Goal: Information Seeking & Learning: Learn about a topic

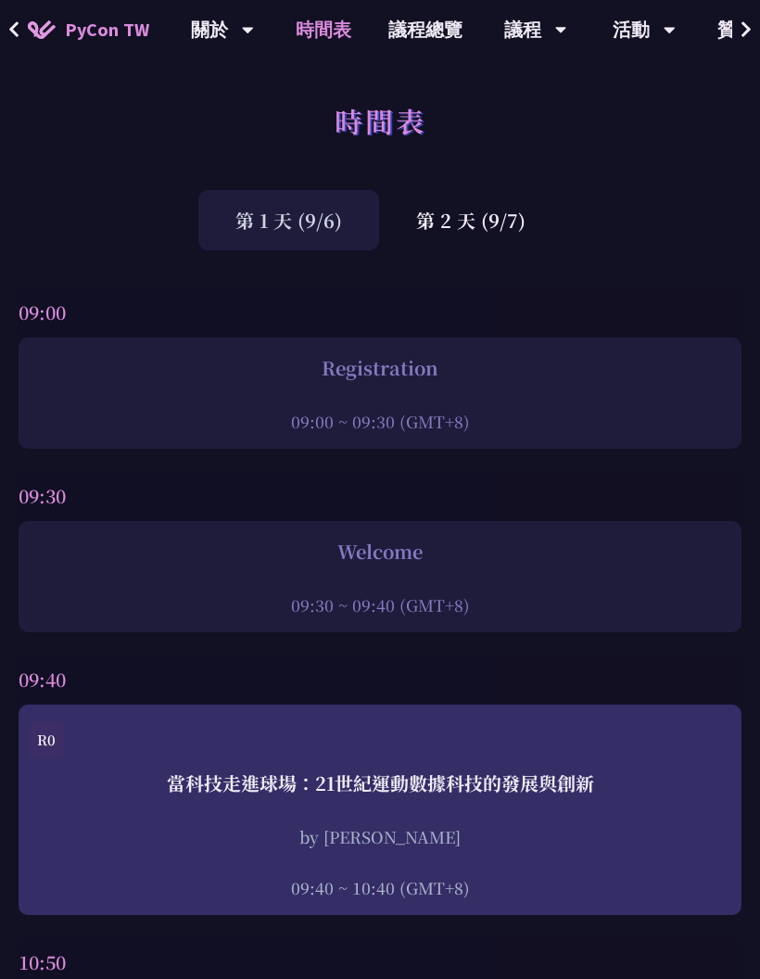
click at [495, 222] on div "第 2 天 (9/7)" at bounding box center [471, 220] width 184 height 60
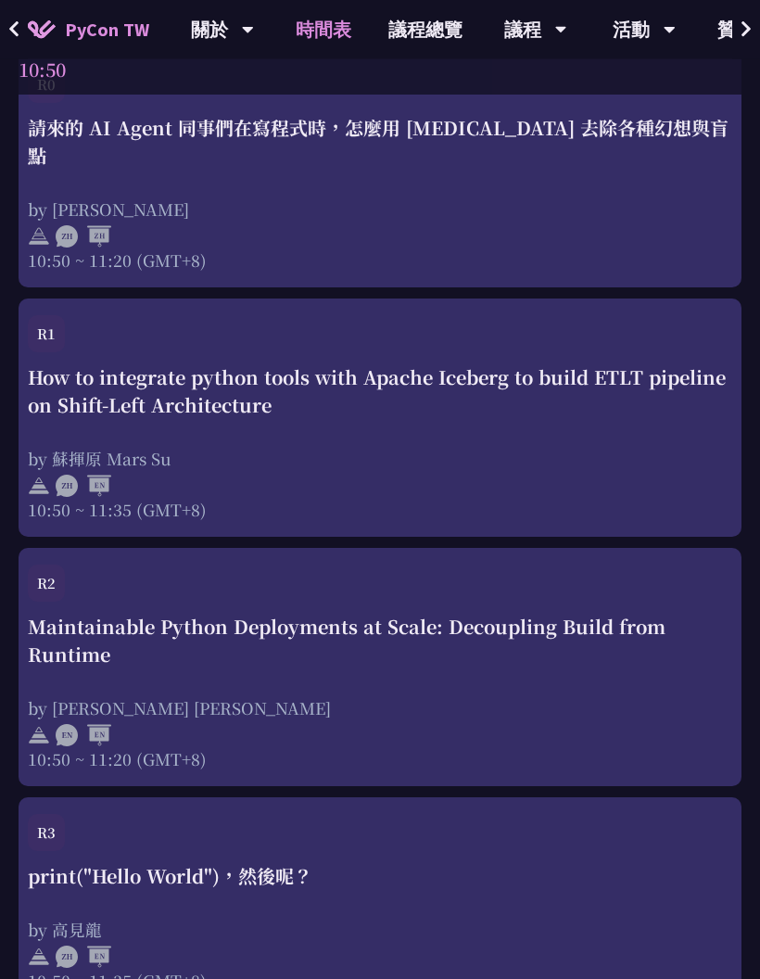
scroll to position [1408, 0]
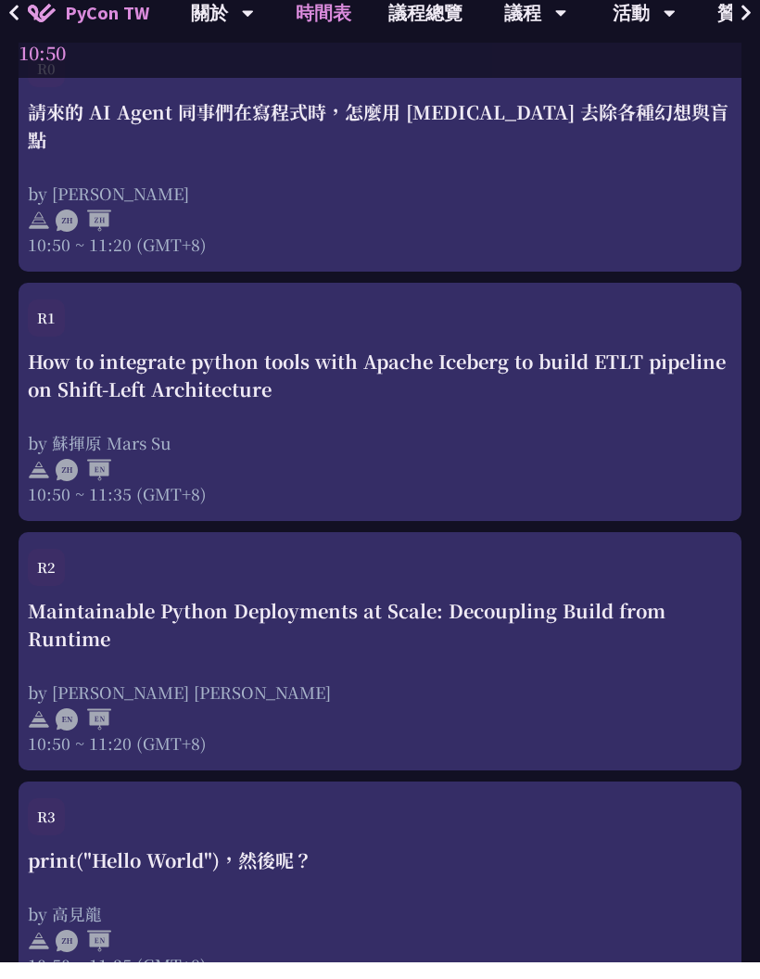
click at [478, 364] on div "How to integrate python tools with Apache Iceberg to build ETLT pipeline on Shi…" at bounding box center [380, 392] width 704 height 56
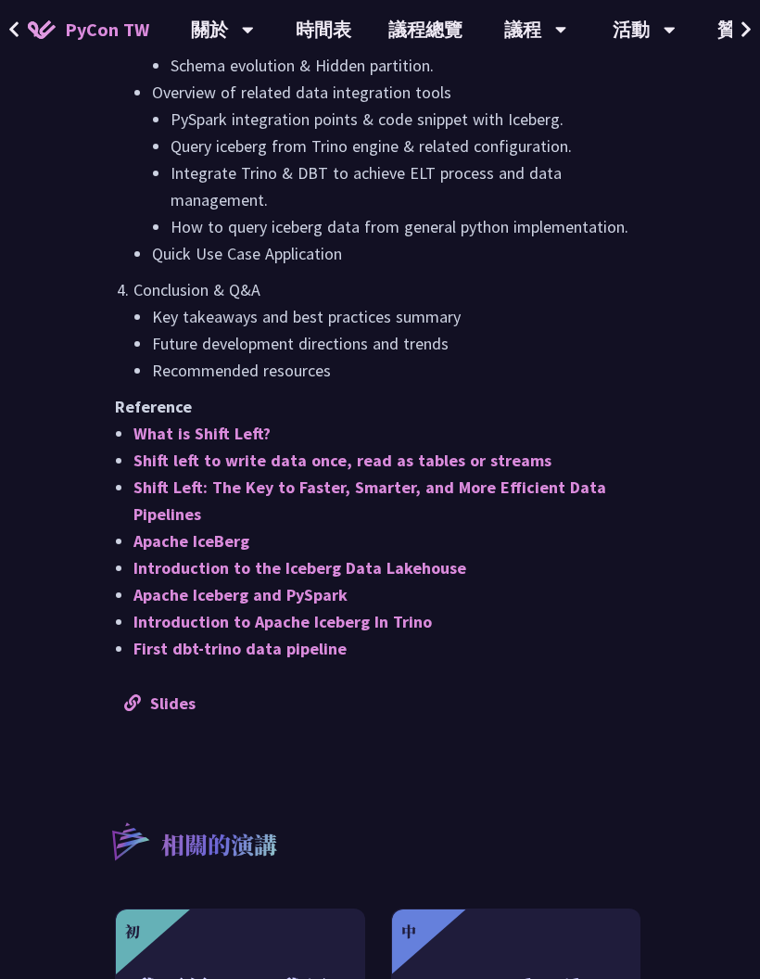
scroll to position [1853, 0]
click at [184, 715] on link "Slides" at bounding box center [159, 704] width 71 height 21
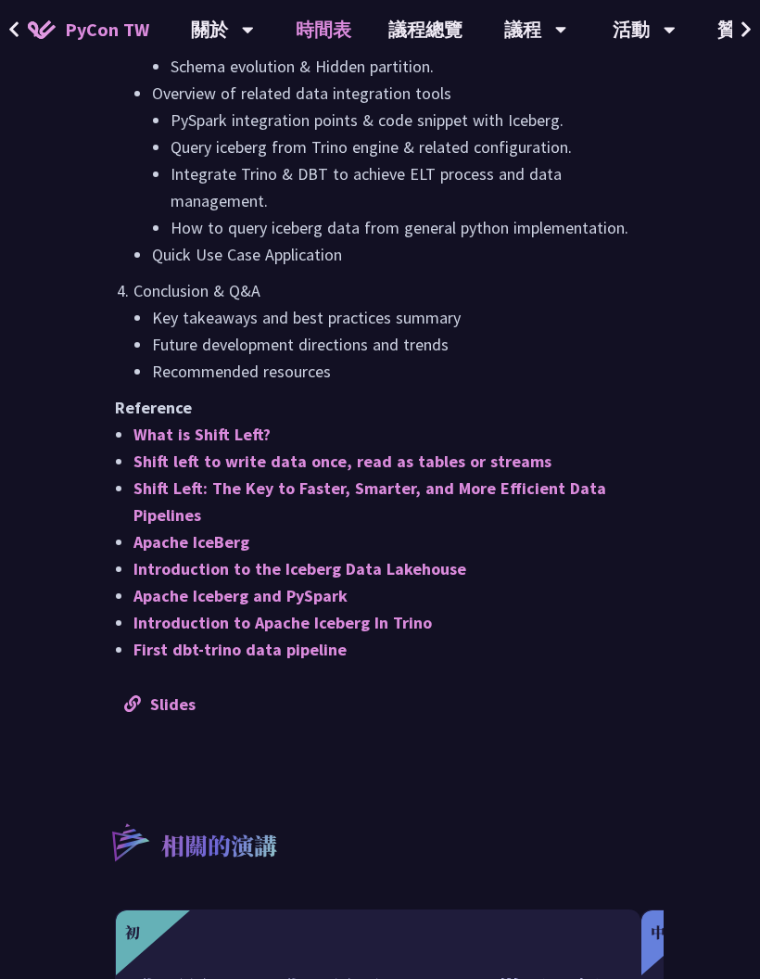
scroll to position [1424, 0]
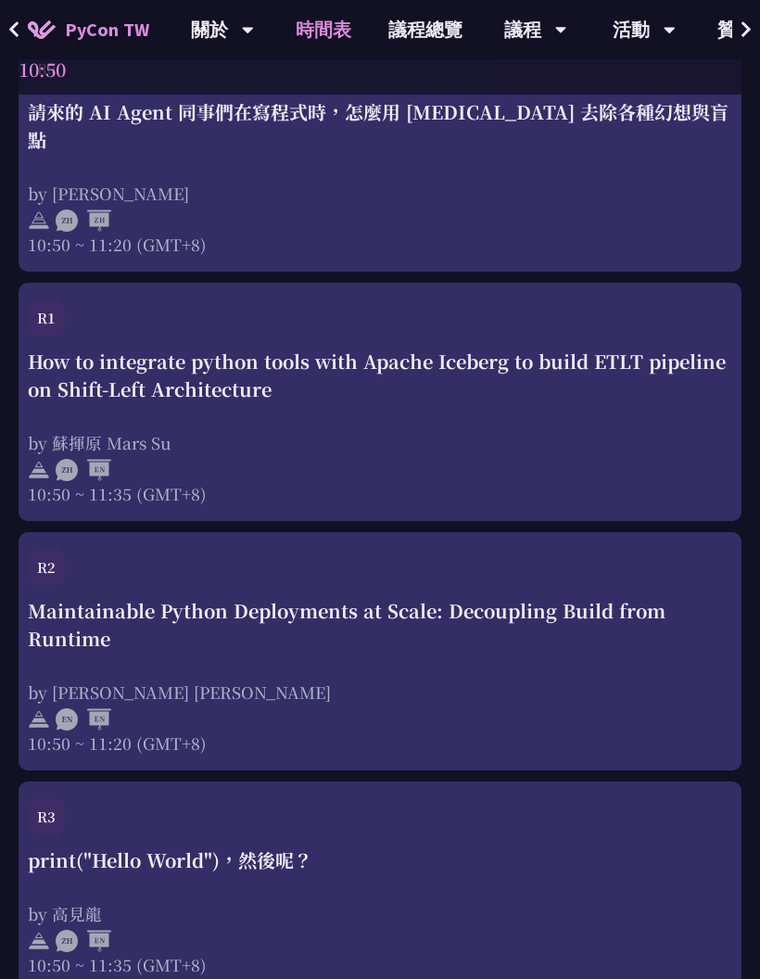
click at [518, 349] on div "How to integrate python tools with Apache Iceberg to build ETLT pipeline on Shi…" at bounding box center [380, 376] width 704 height 56
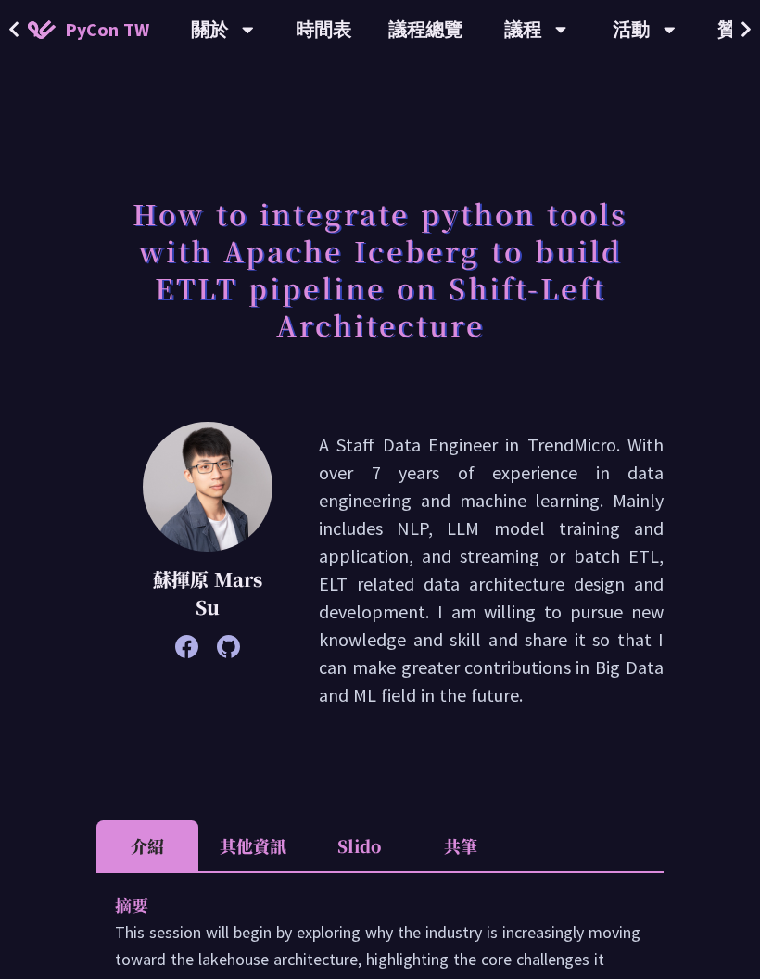
click at [188, 645] on icon at bounding box center [186, 646] width 23 height 23
click at [224, 645] on icon at bounding box center [228, 646] width 23 height 23
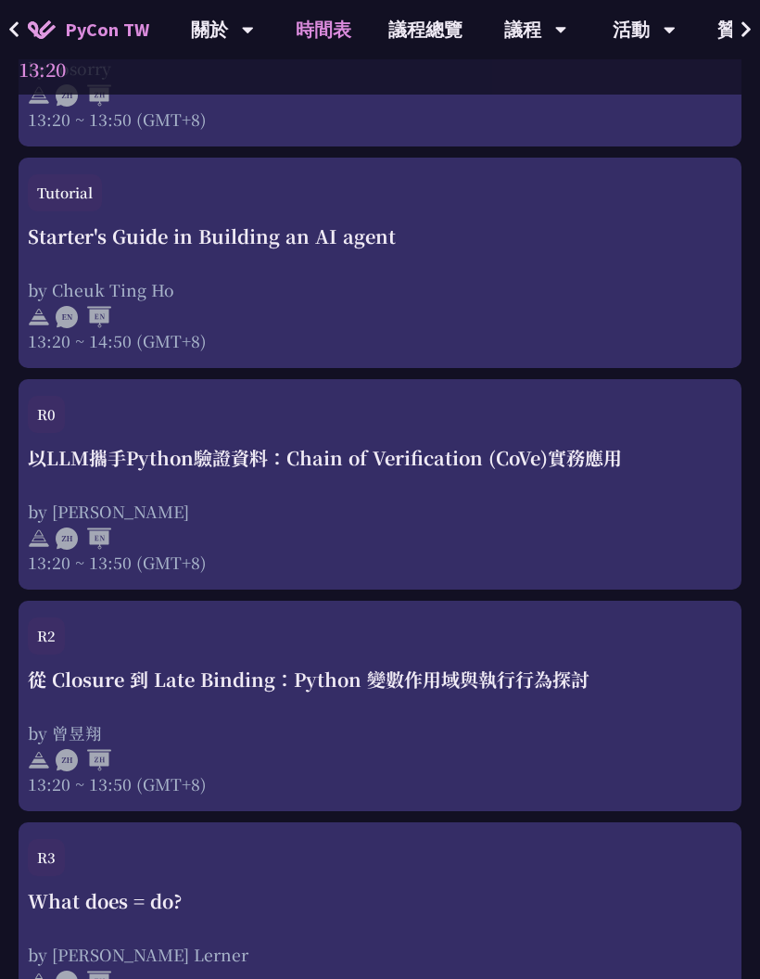
scroll to position [3791, 0]
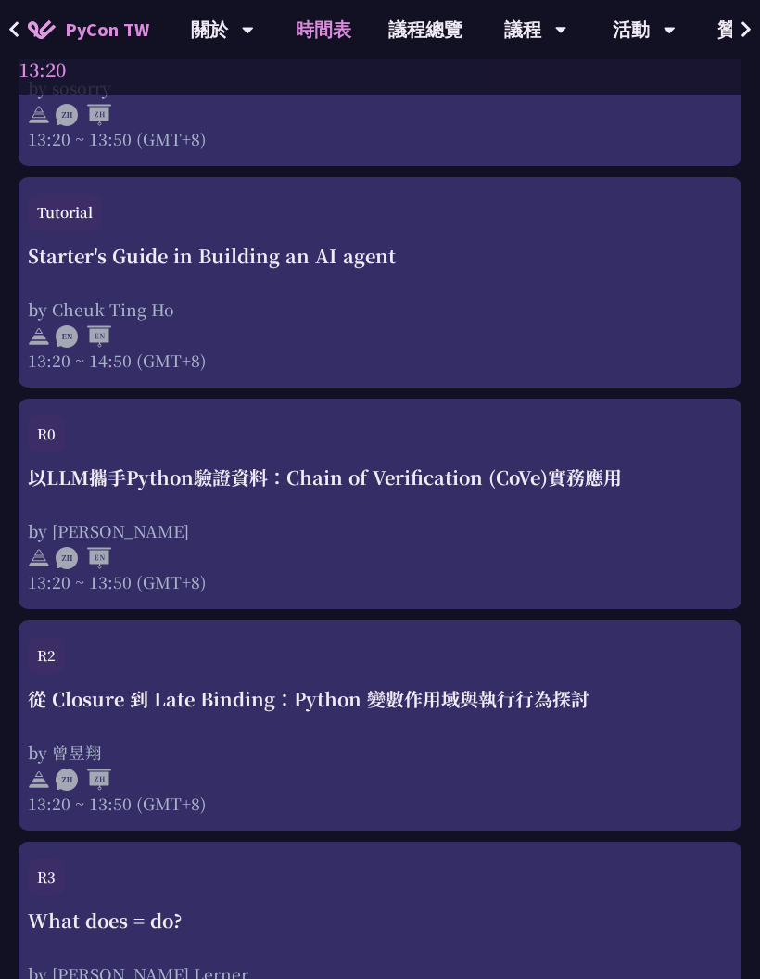
click at [559, 494] on div "以LLM攜手Python驗證資料：Chain of Verification (CoVe)實務應用 by [PERSON_NAME] 13:20 ~ 13:5…" at bounding box center [380, 528] width 704 height 130
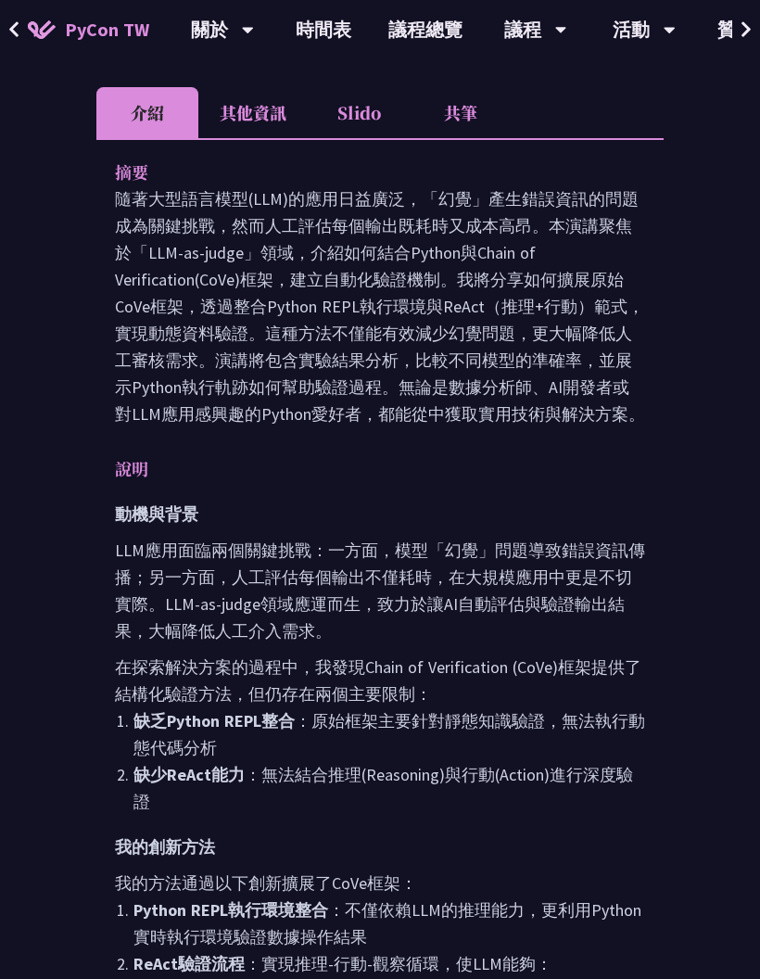
scroll to position [740, 0]
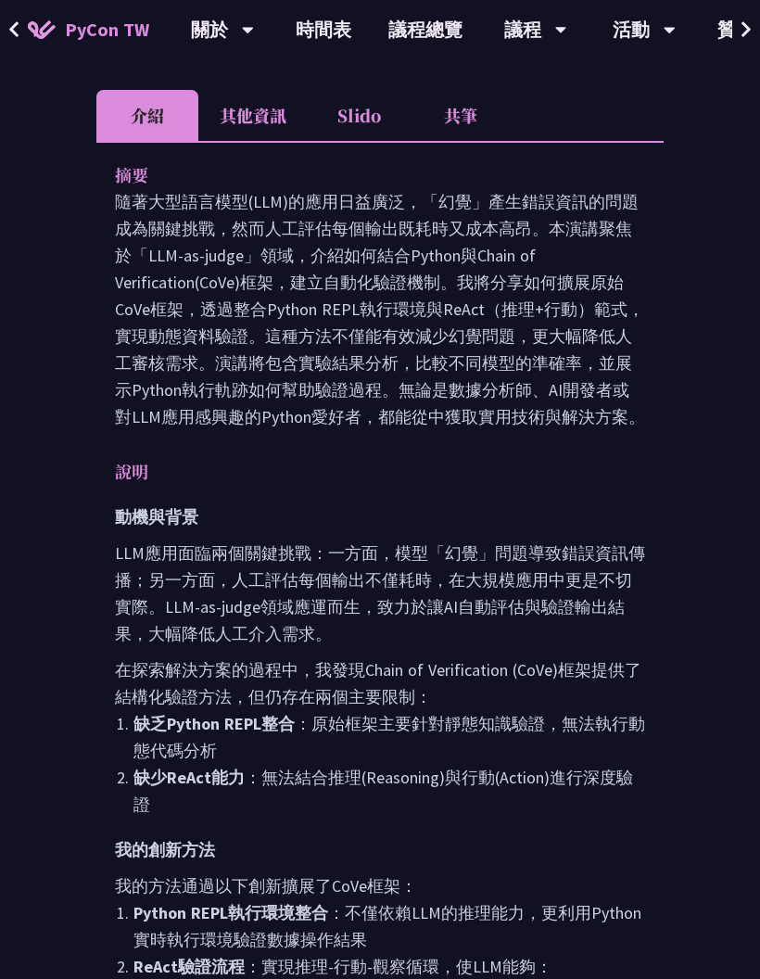
click at [24, 30] on button at bounding box center [14, 29] width 28 height 59
click at [28, 29] on img at bounding box center [42, 29] width 28 height 19
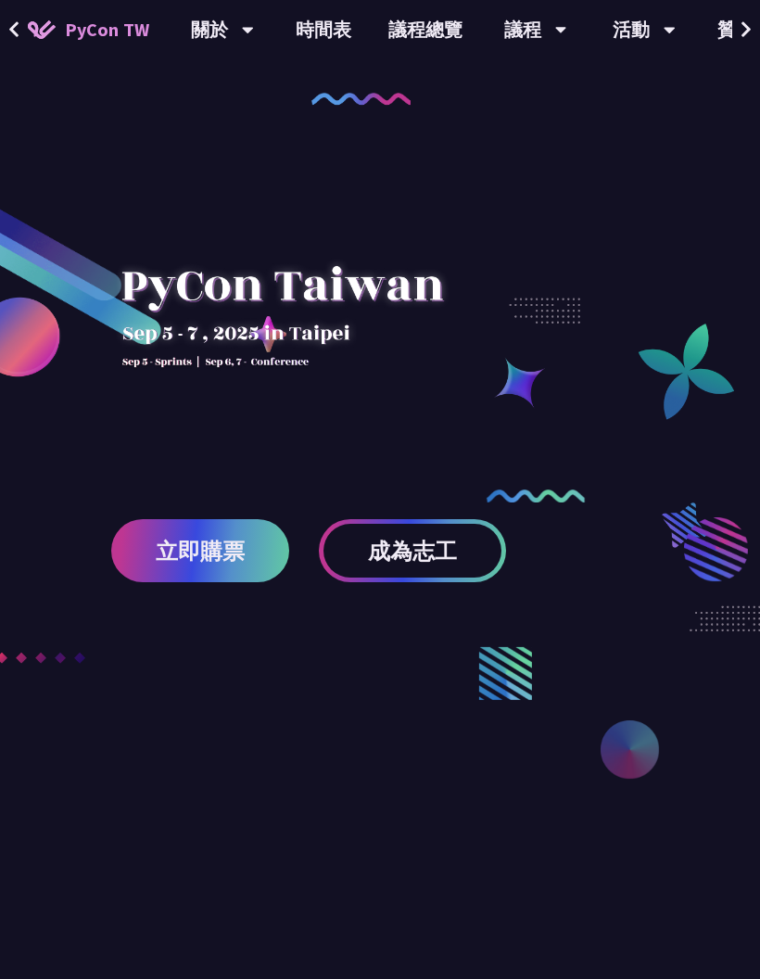
click at [326, 40] on link "時間表" at bounding box center [323, 29] width 93 height 59
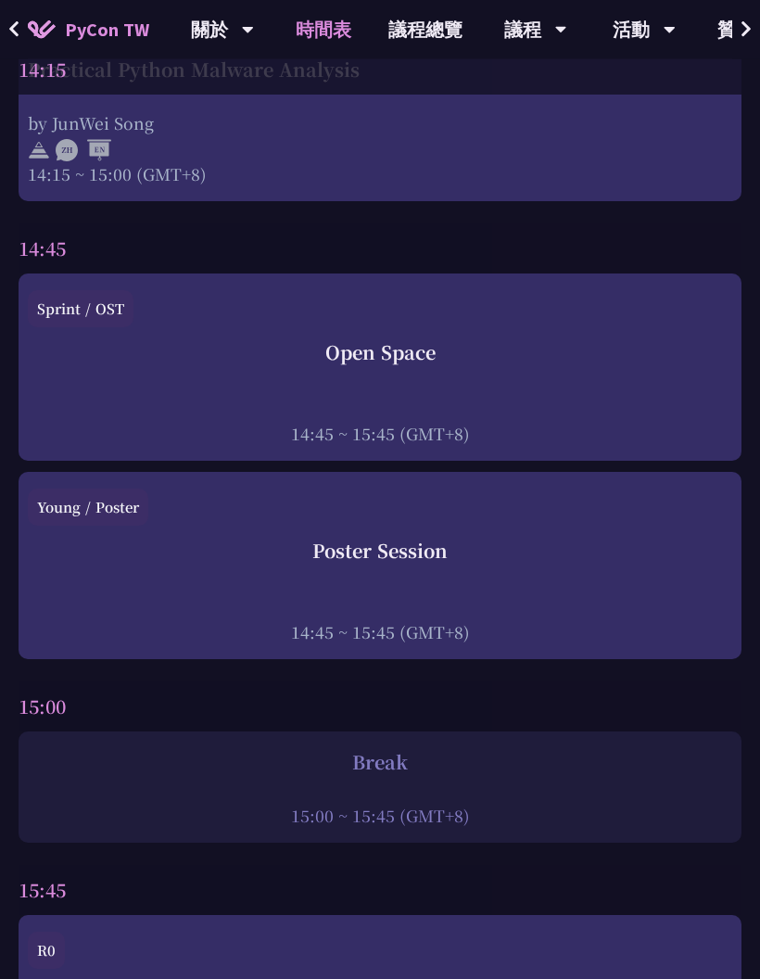
scroll to position [5927, 0]
click at [565, 373] on div "Open Space 14:45 ~ 15:45 (GMT+8)" at bounding box center [380, 391] width 704 height 107
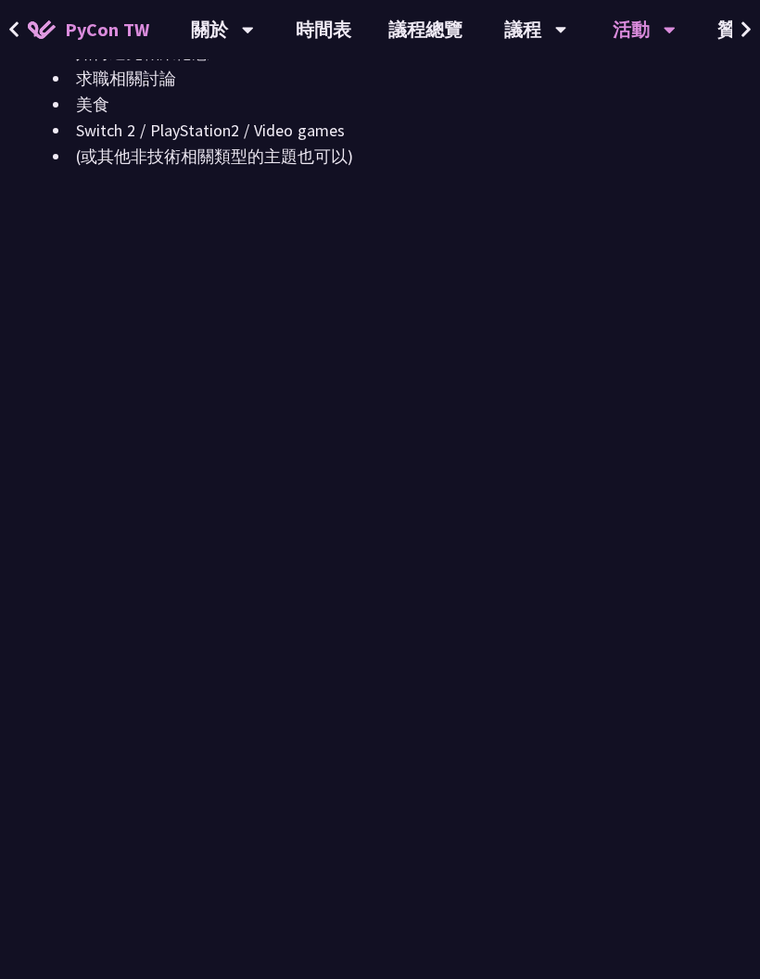
scroll to position [2521, 0]
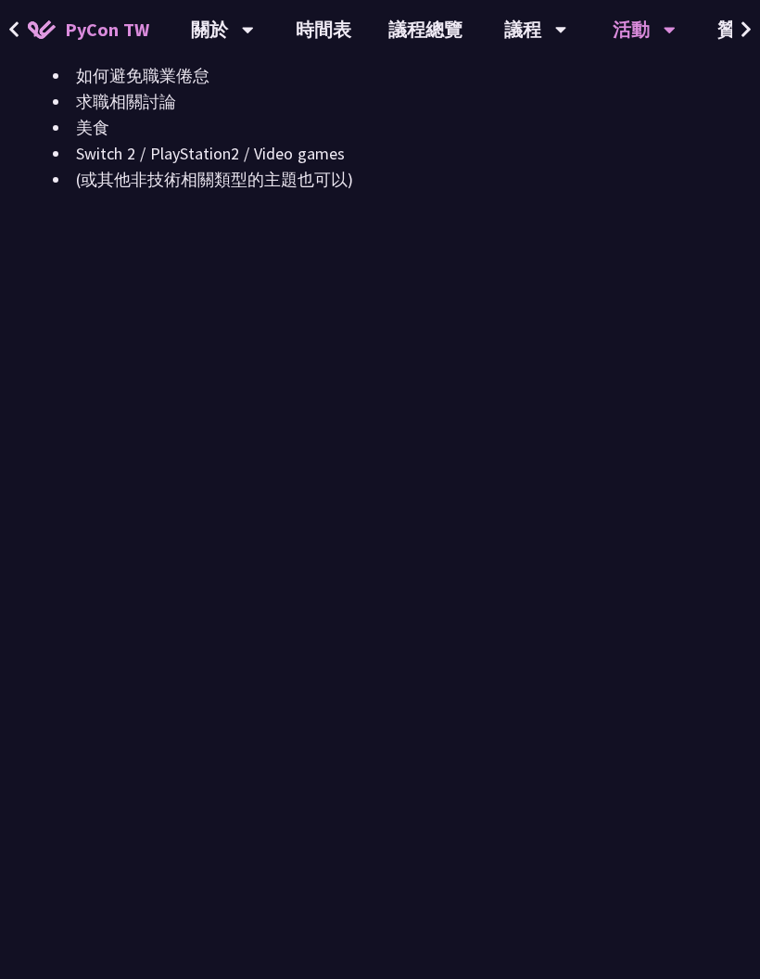
click at [13, 27] on icon at bounding box center [13, 29] width 9 height 16
click at [12, 24] on icon at bounding box center [14, 29] width 12 height 19
click at [15, 30] on icon at bounding box center [14, 29] width 12 height 19
click at [20, 21] on button at bounding box center [14, 29] width 28 height 59
click at [14, 25] on icon at bounding box center [13, 29] width 9 height 16
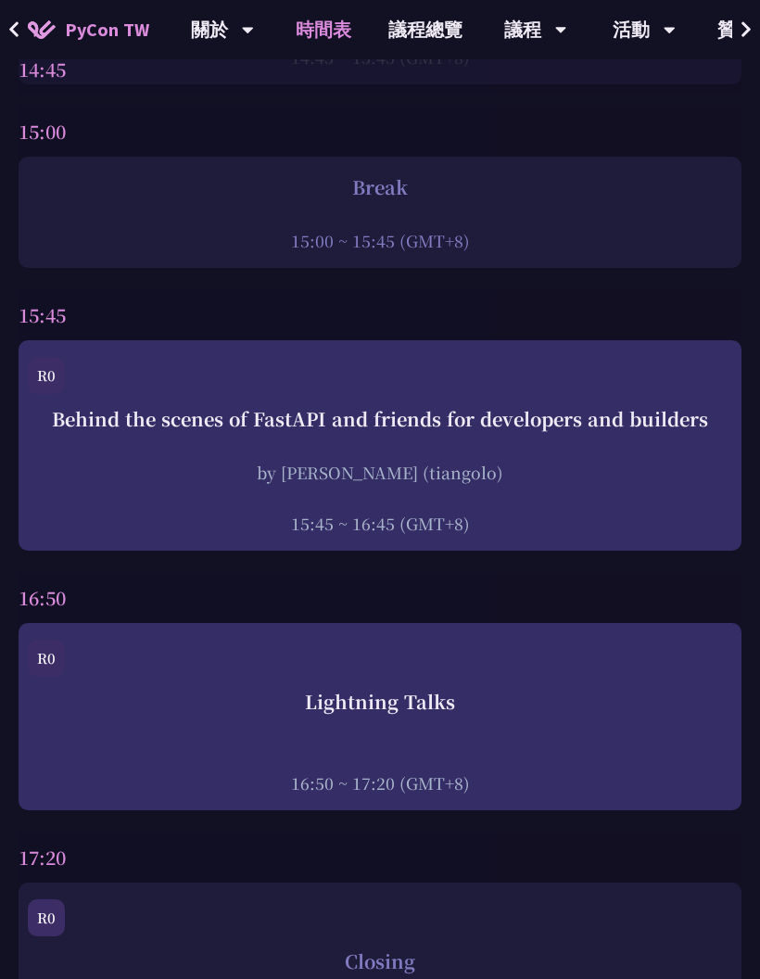
scroll to position [6613, 0]
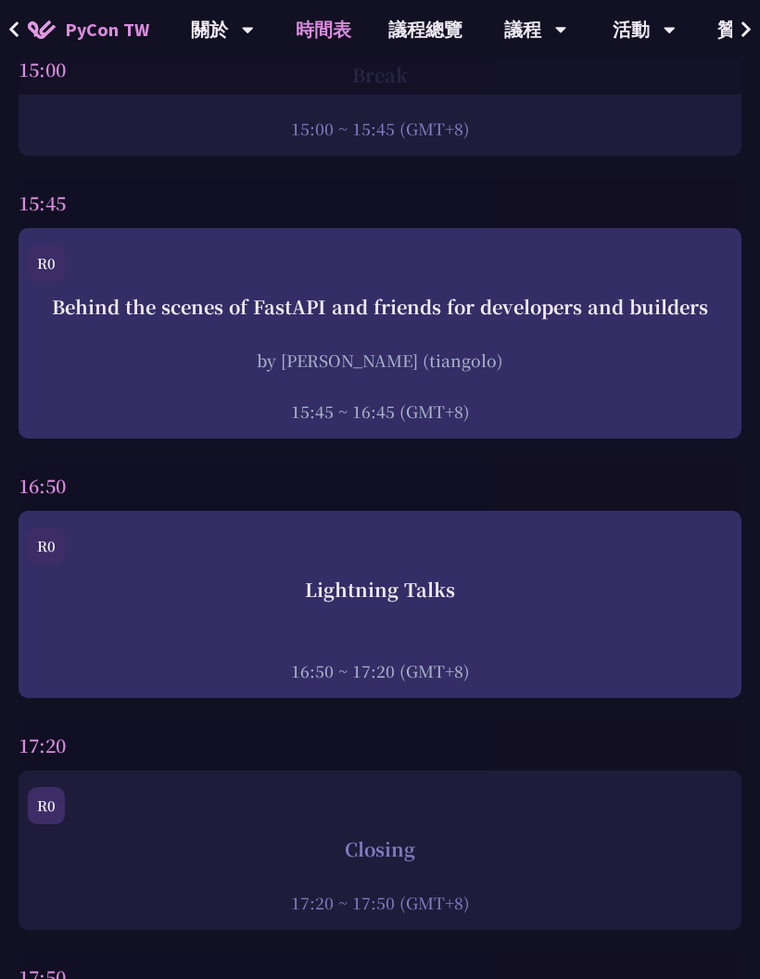
click at [595, 267] on div "R0" at bounding box center [380, 269] width 704 height 48
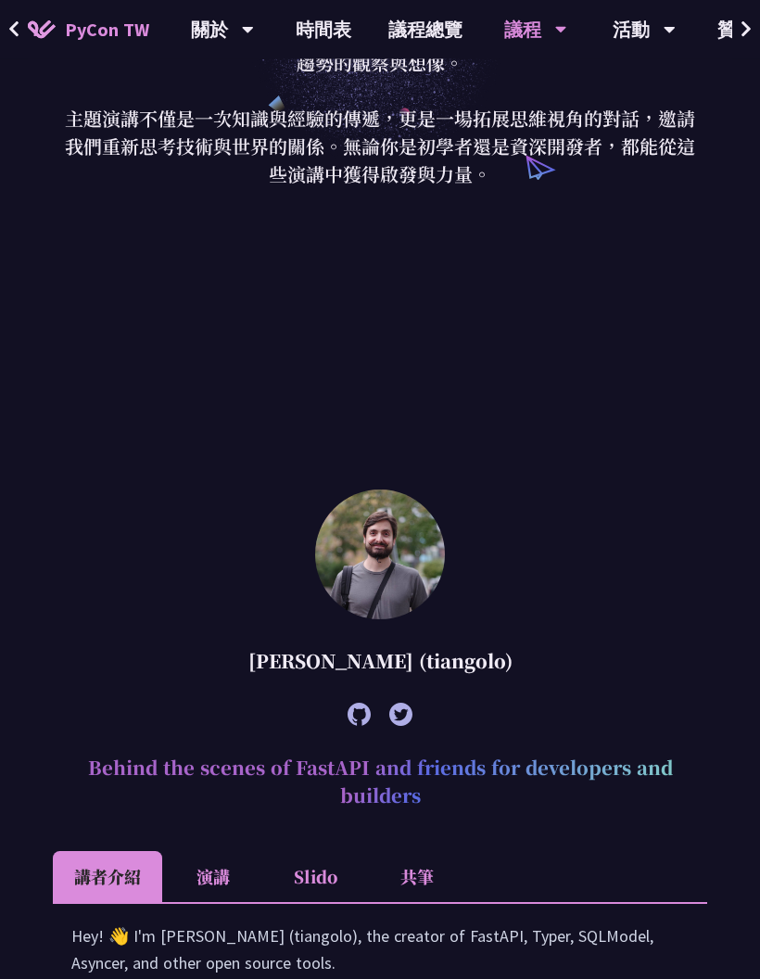
scroll to position [299, 0]
click at [23, 24] on button at bounding box center [14, 29] width 28 height 59
click at [323, 26] on link "時間表" at bounding box center [323, 29] width 93 height 59
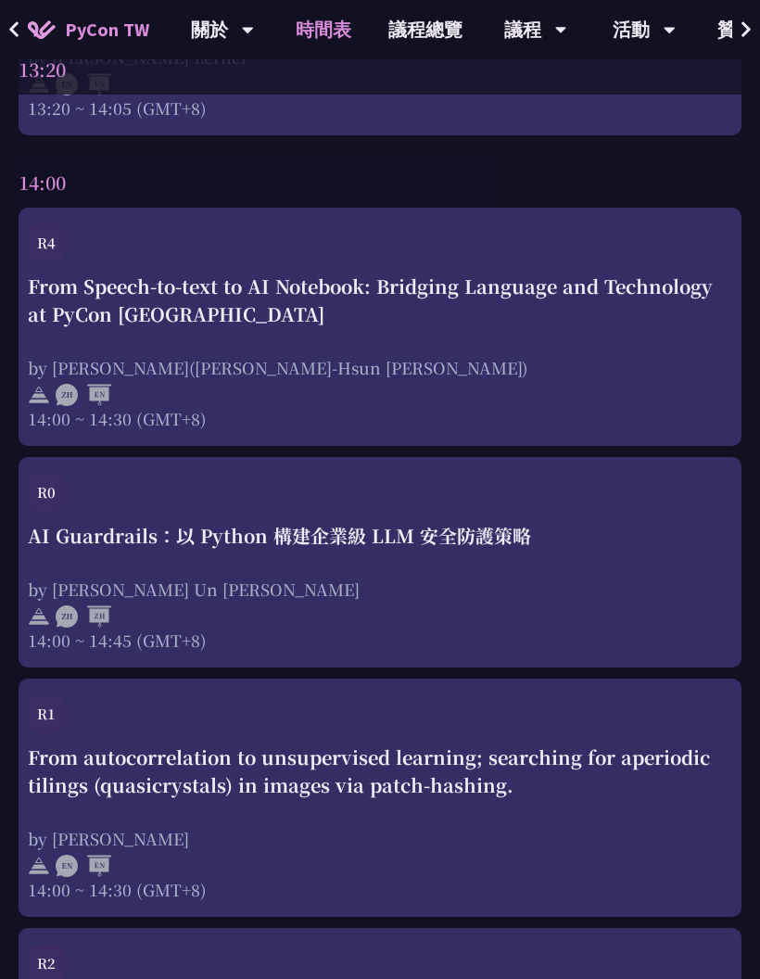
scroll to position [4687, 0]
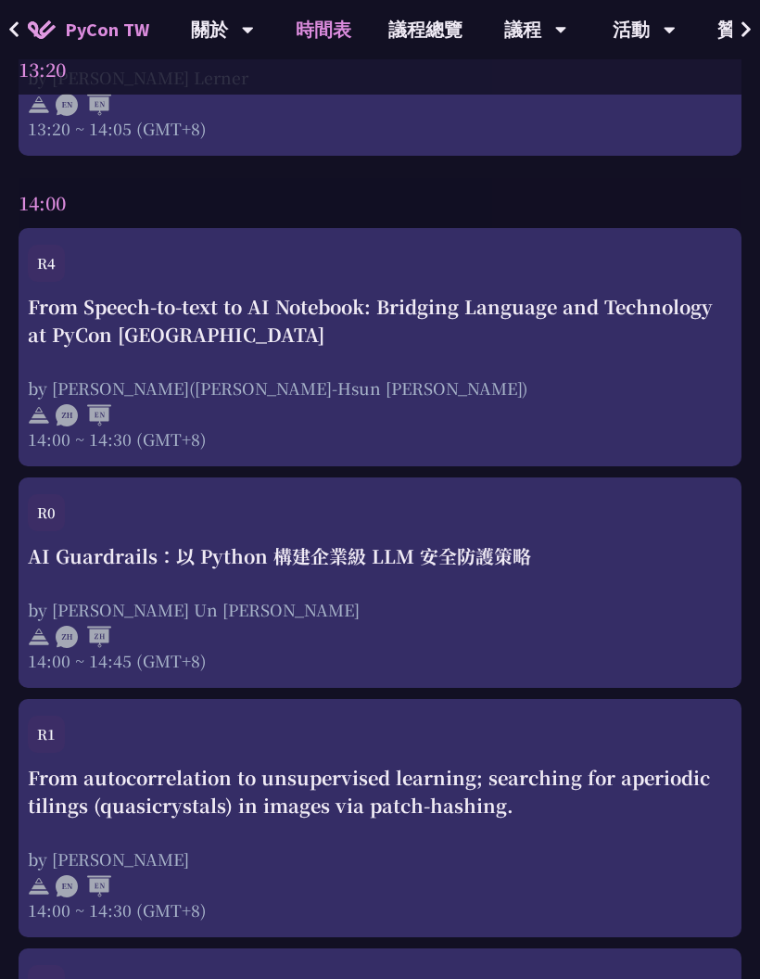
click at [649, 399] on div at bounding box center [380, 413] width 704 height 28
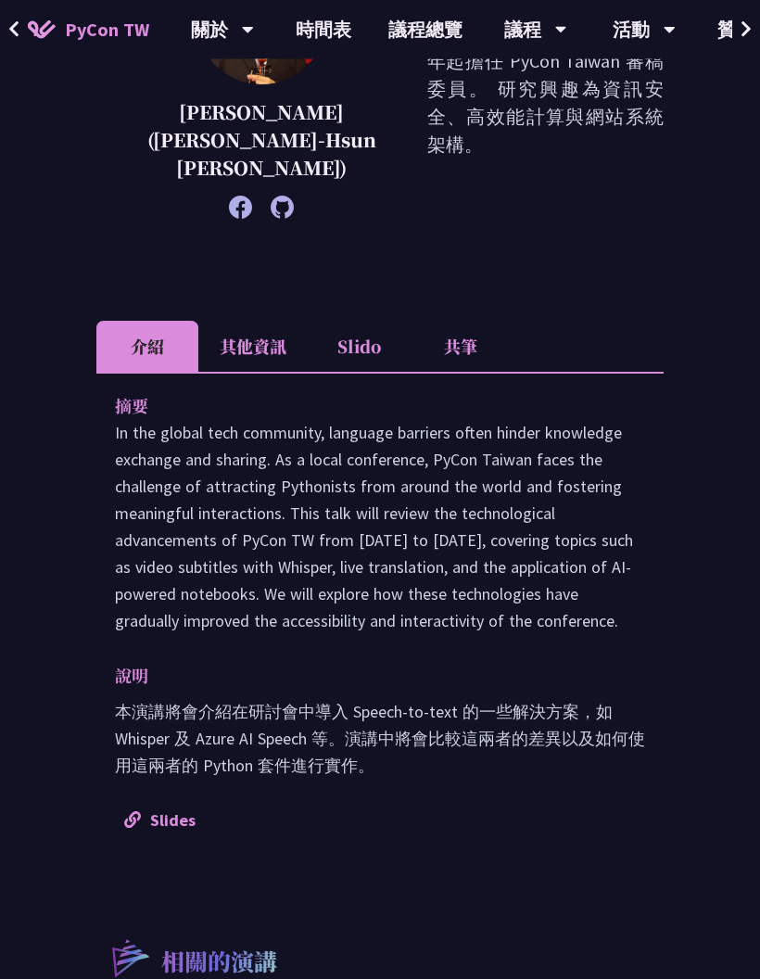
scroll to position [467, 0]
click at [190, 809] on link "Slides" at bounding box center [159, 819] width 71 height 21
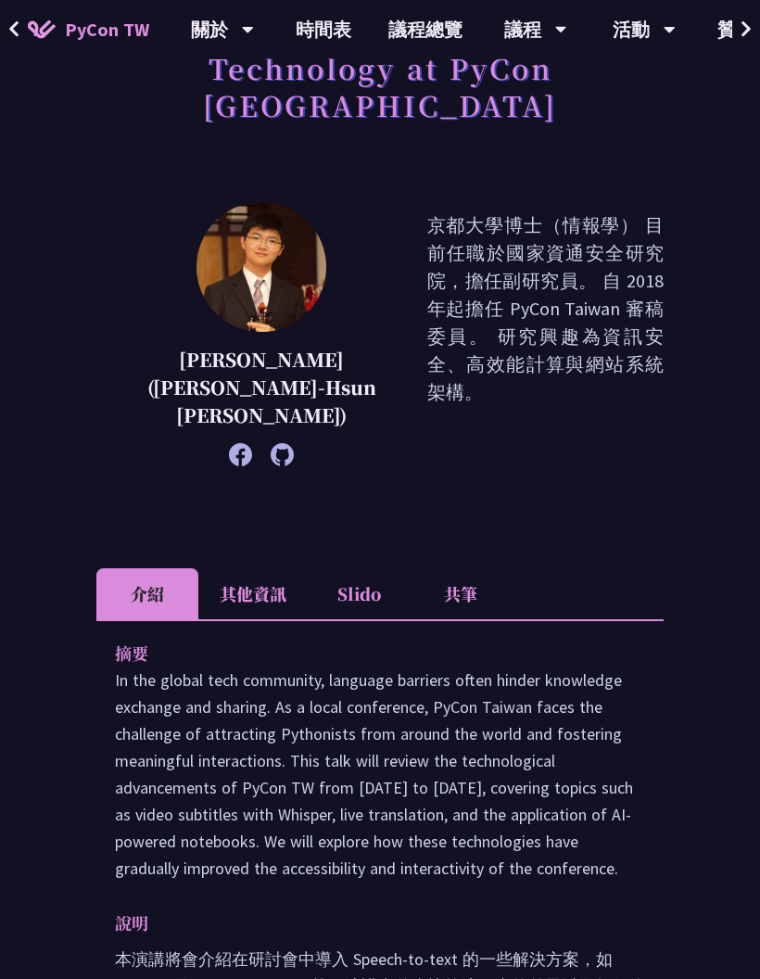
scroll to position [0, 0]
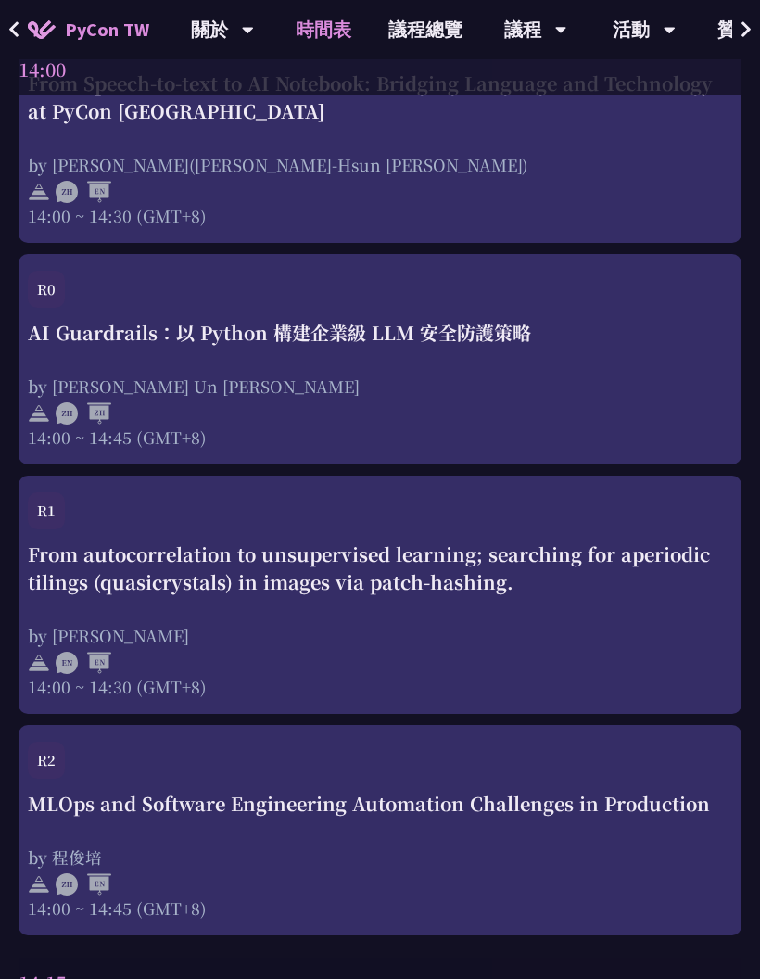
scroll to position [4929, 0]
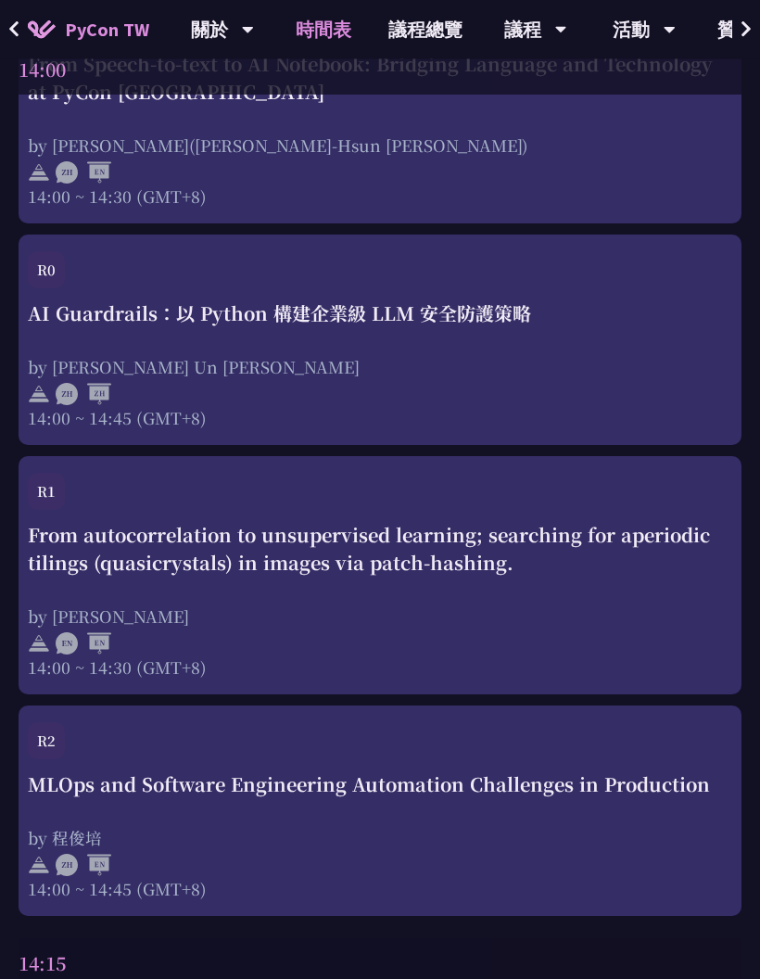
click at [562, 746] on div "R2" at bounding box center [380, 747] width 704 height 48
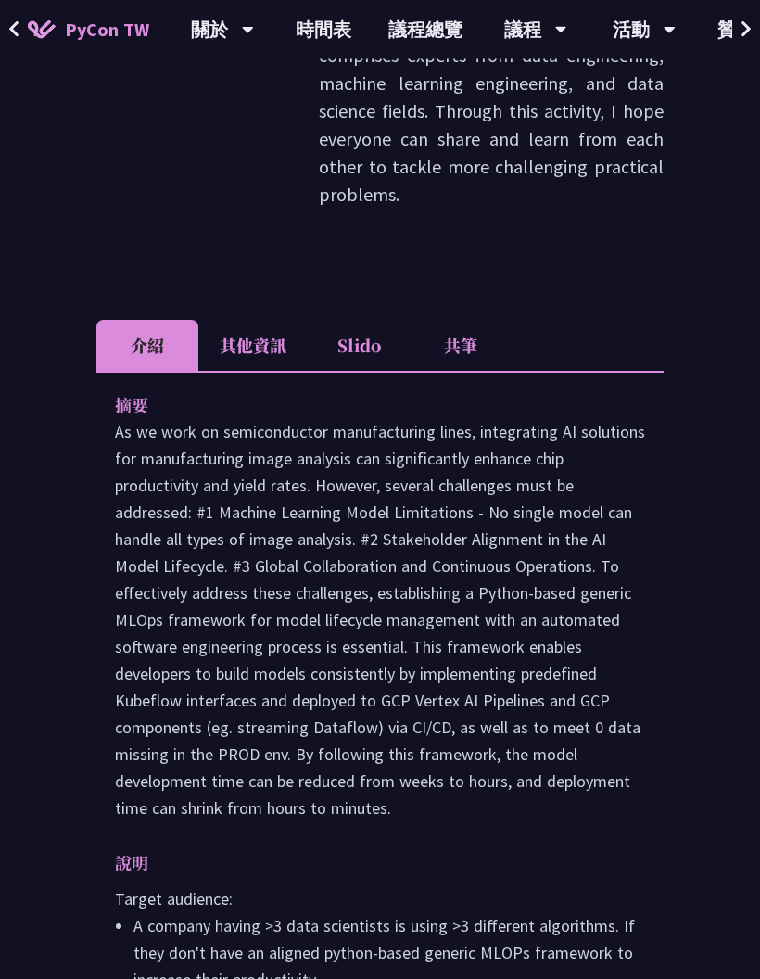
scroll to position [820, 0]
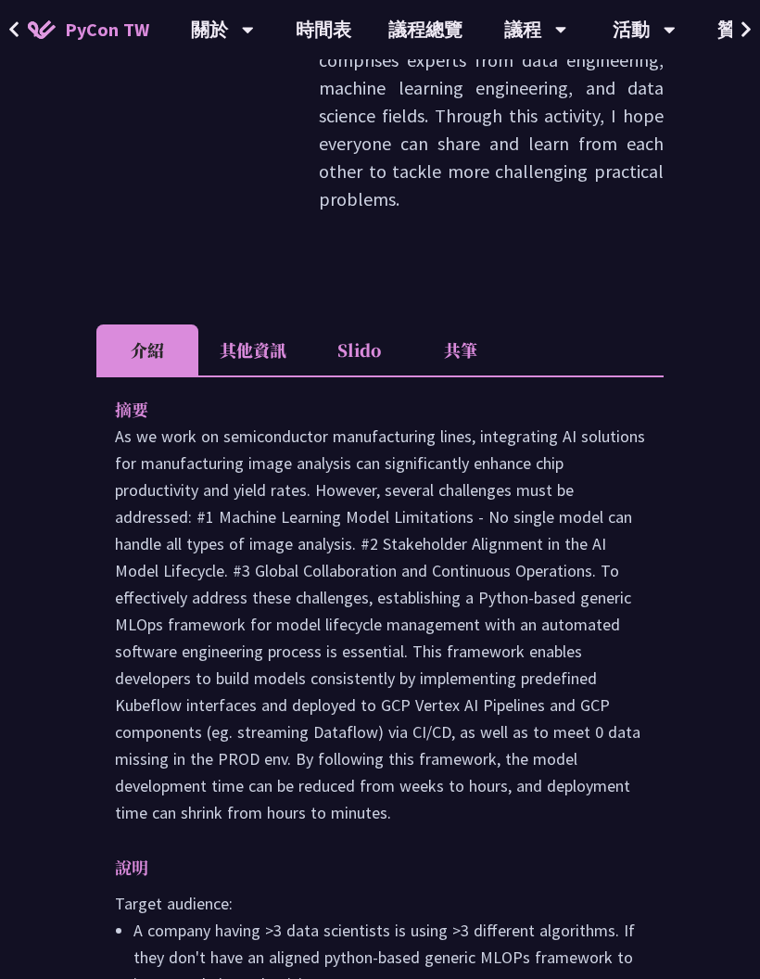
click at [481, 324] on li "共筆" at bounding box center [461, 349] width 102 height 51
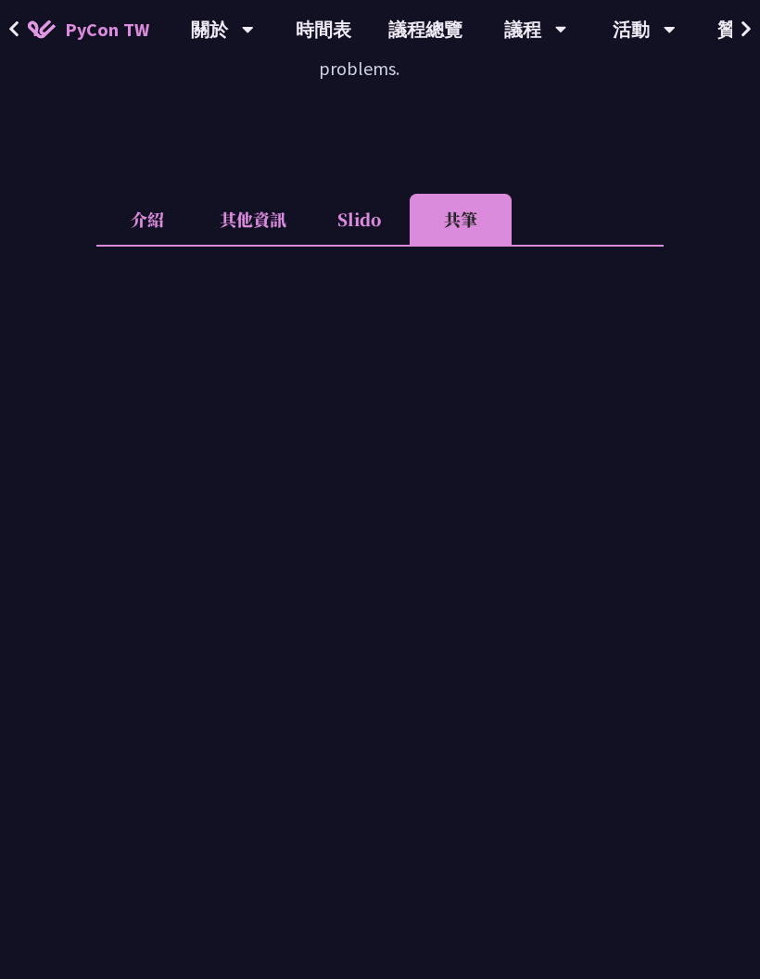
scroll to position [958, 0]
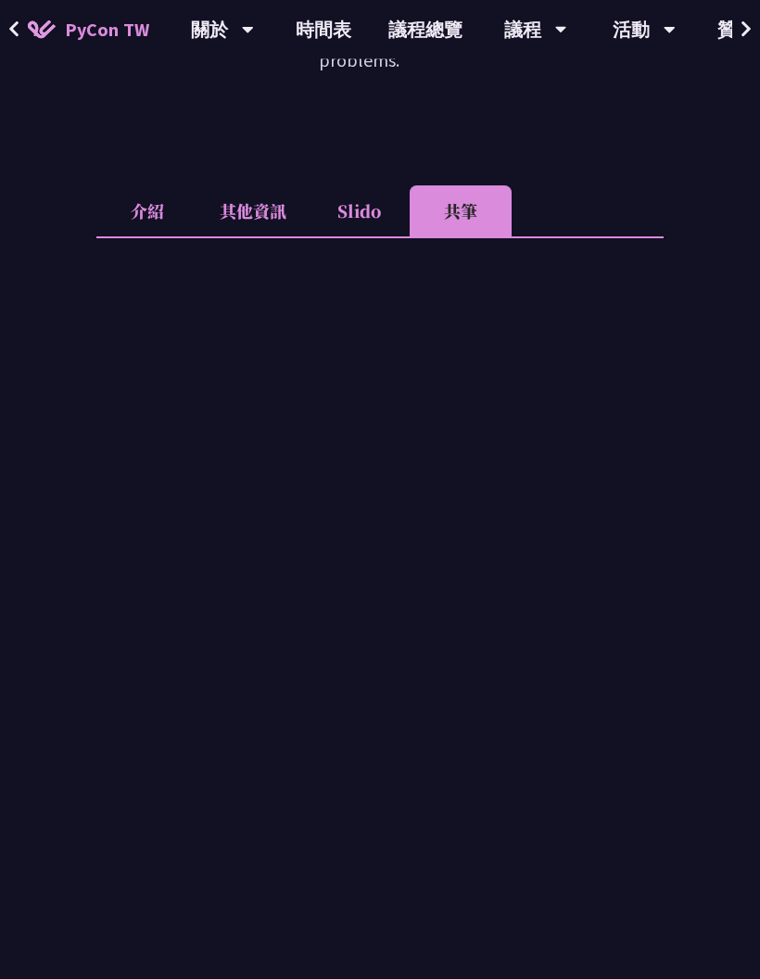
click at [707, 457] on div "MLOps and Software Engineering Automation Challenges in Production [PERSON_NAME…" at bounding box center [380, 374] width 760 height 2664
click at [651, 155] on div "MLOps and Software Engineering Automation Challenges in Production [PERSON_NAME…" at bounding box center [379, 373] width 567 height 2478
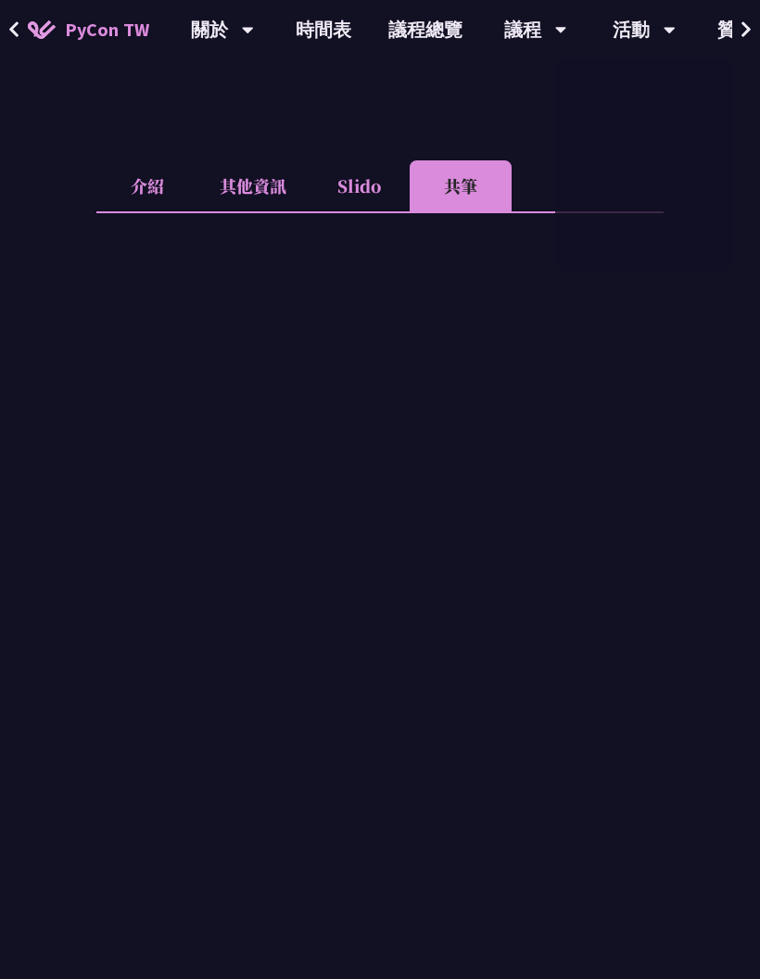
click at [729, 28] on link "贊助" at bounding box center [736, 29] width 74 height 59
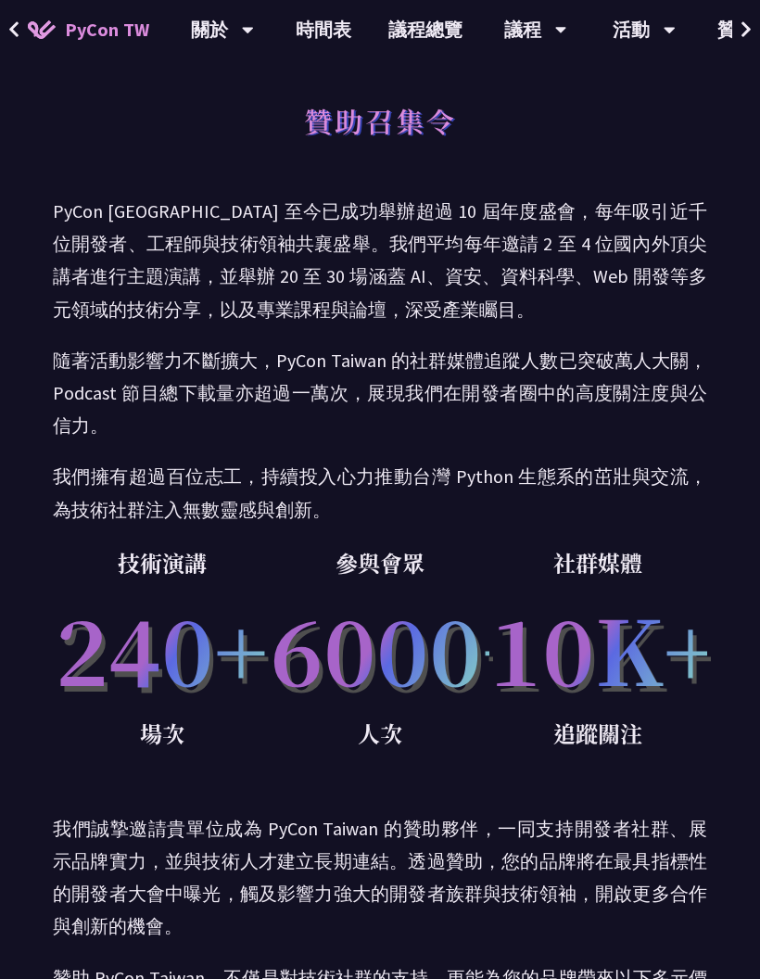
click at [748, 31] on icon at bounding box center [745, 29] width 9 height 16
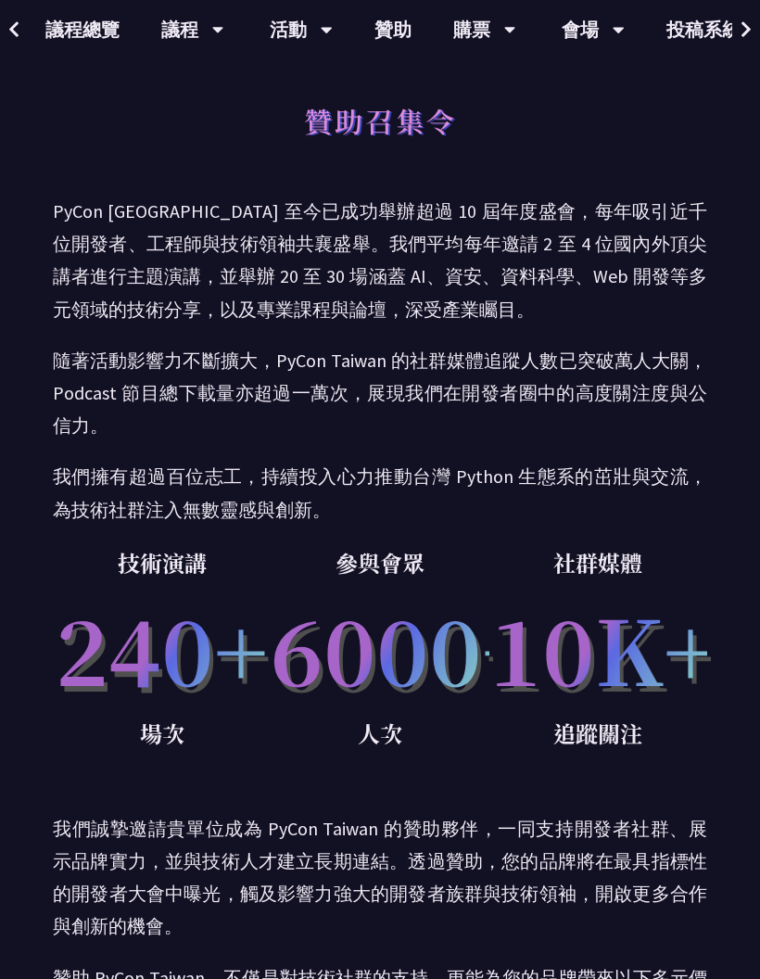
scroll to position [0, 448]
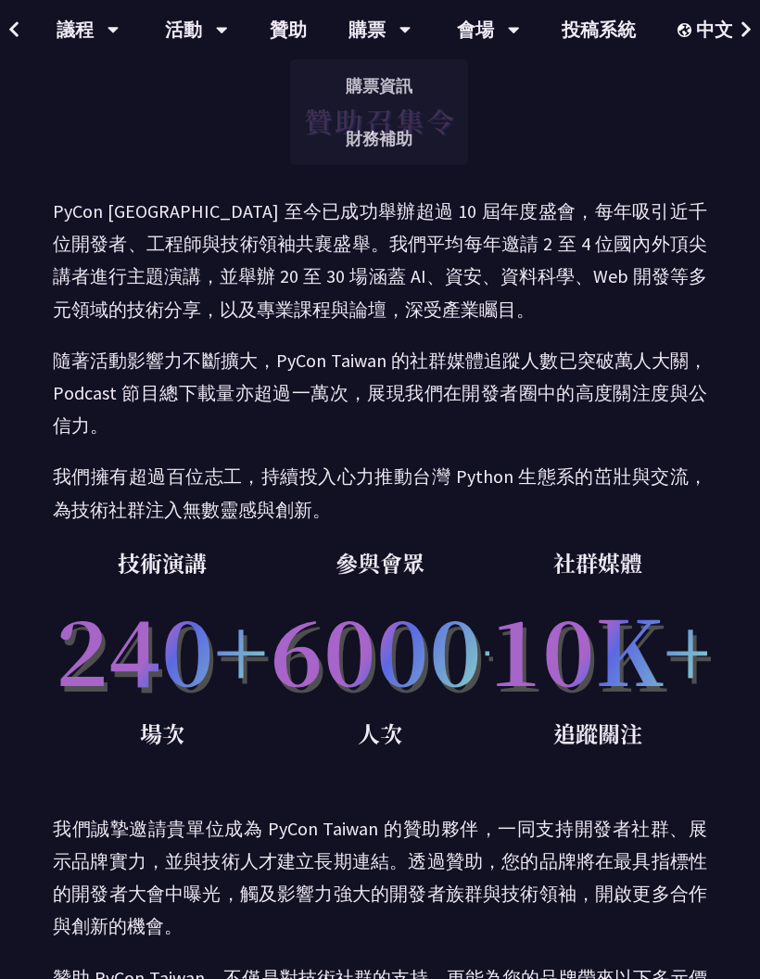
click at [747, 36] on icon at bounding box center [746, 29] width 12 height 19
click at [733, 33] on button at bounding box center [746, 29] width 28 height 59
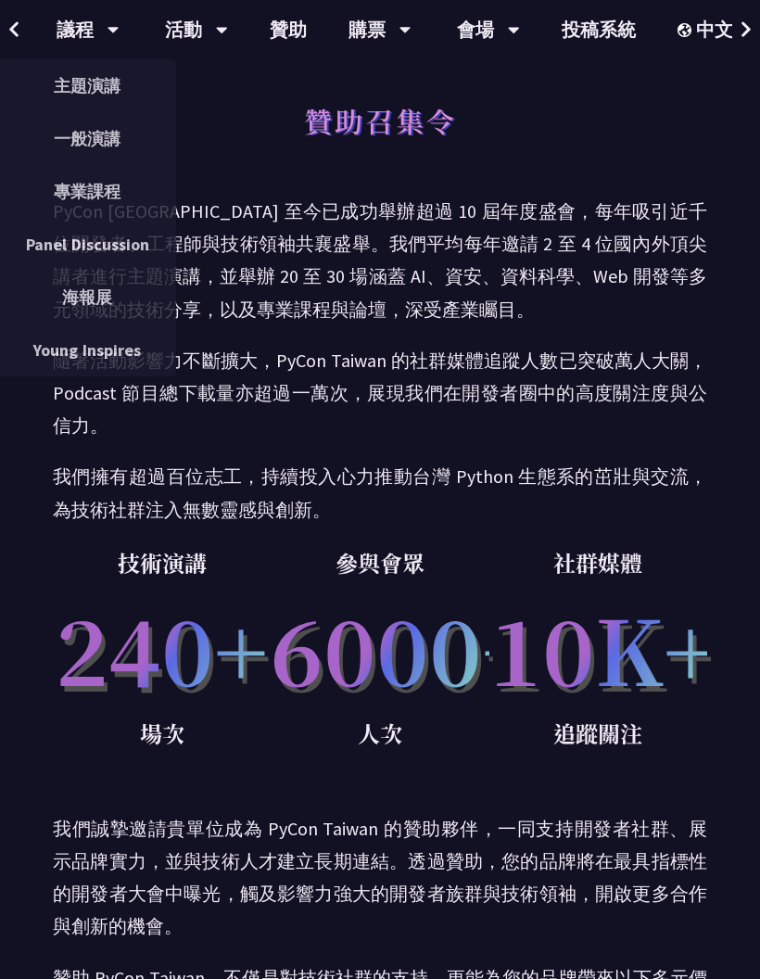
click at [20, 18] on button at bounding box center [14, 29] width 28 height 59
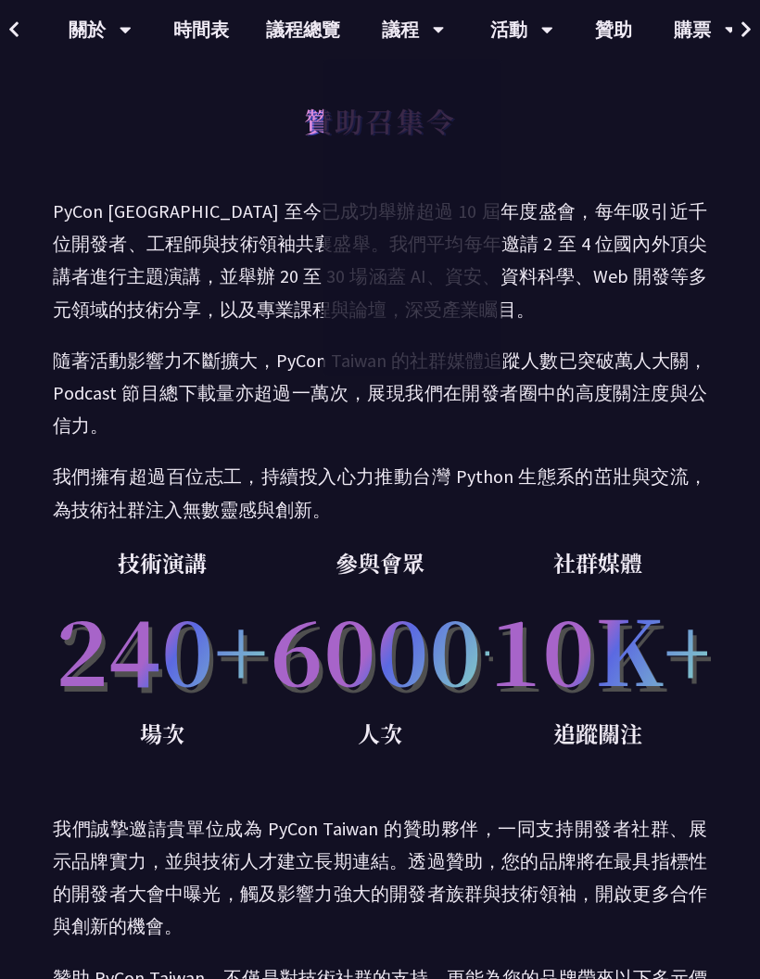
scroll to position [0, 0]
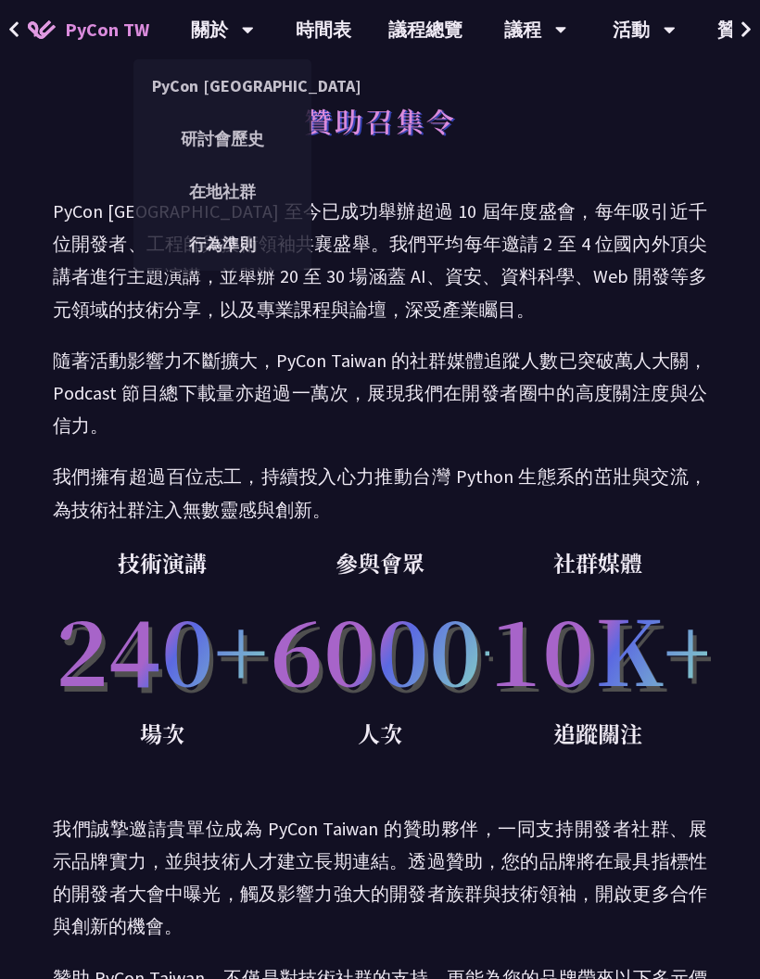
click at [12, 32] on icon at bounding box center [13, 29] width 9 height 16
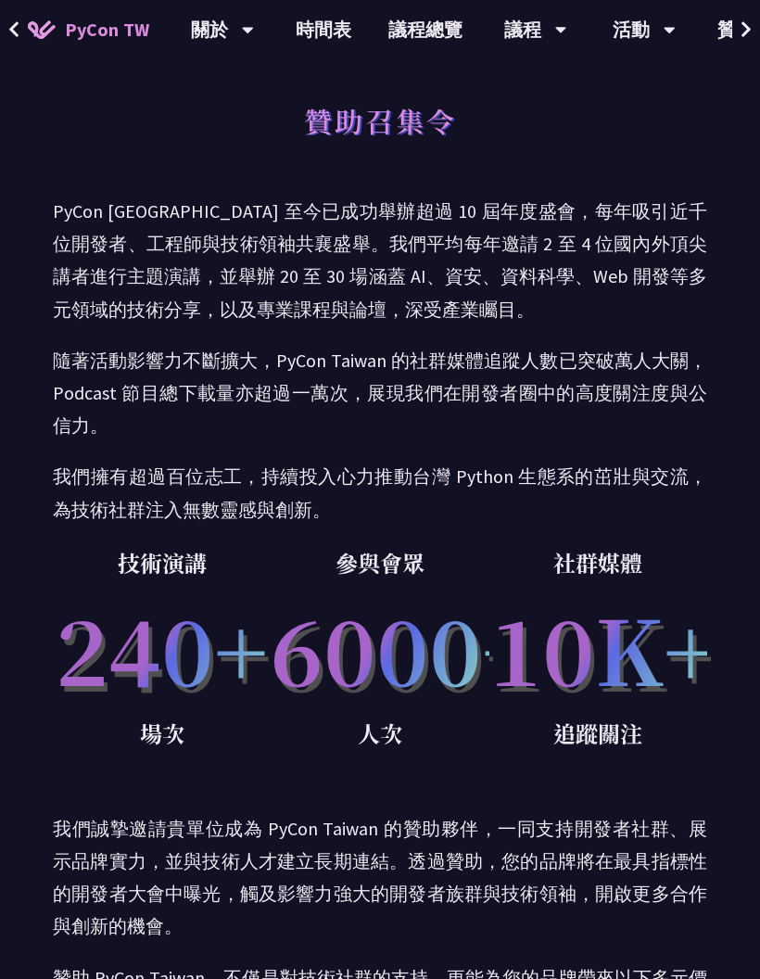
click at [32, 29] on img at bounding box center [42, 29] width 28 height 19
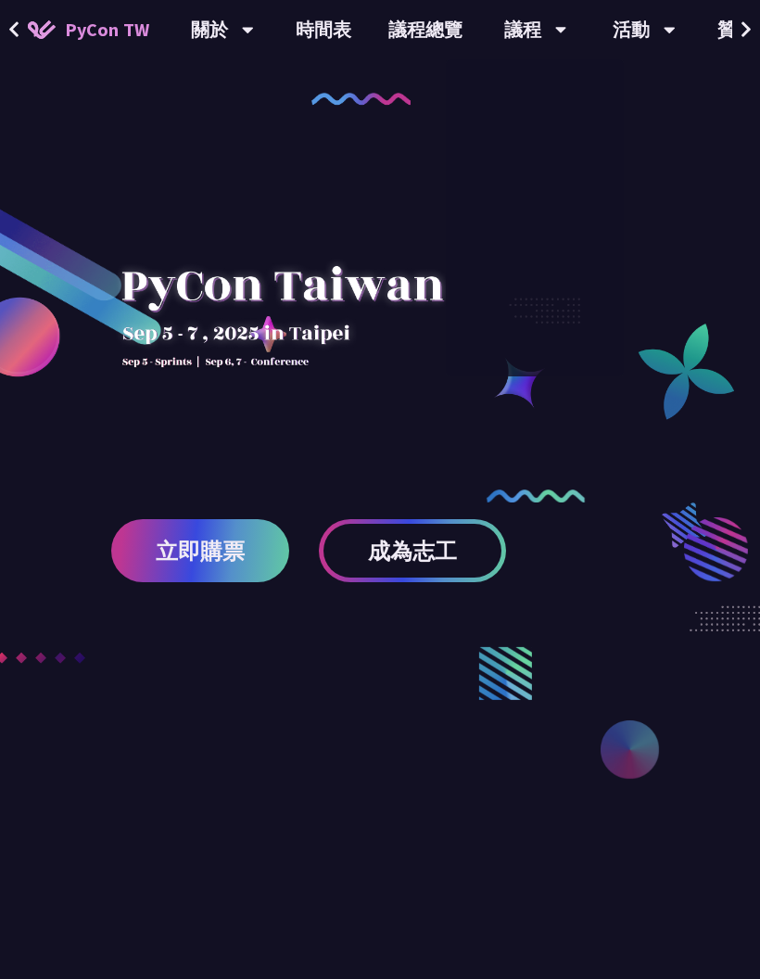
click at [328, 32] on link "時間表" at bounding box center [323, 29] width 93 height 59
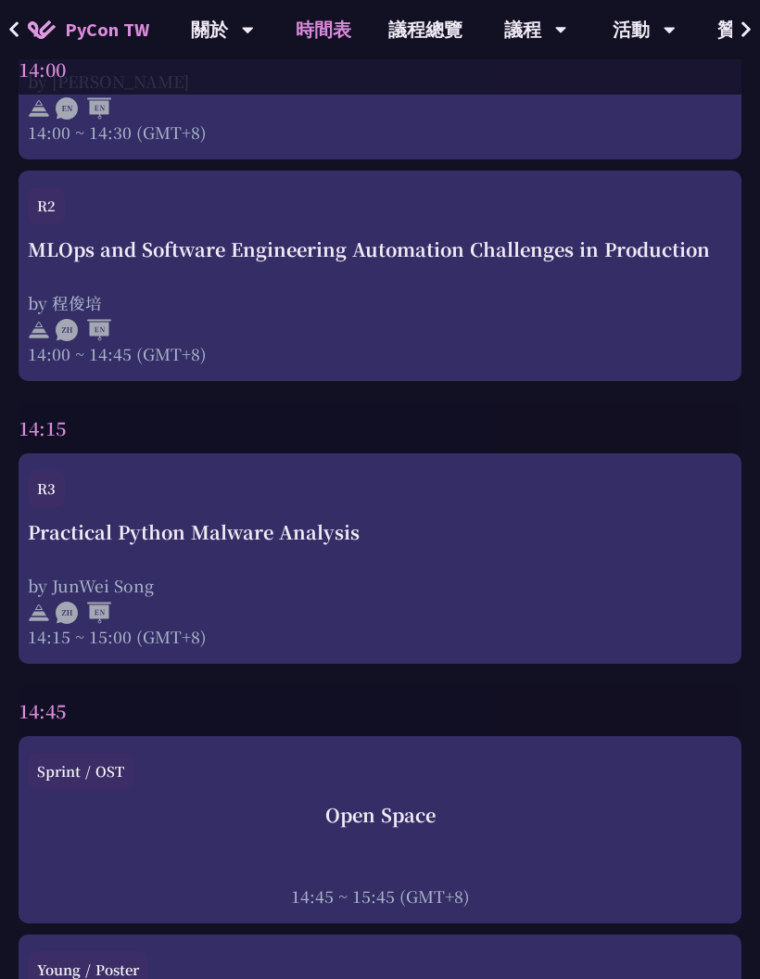
scroll to position [5434, 0]
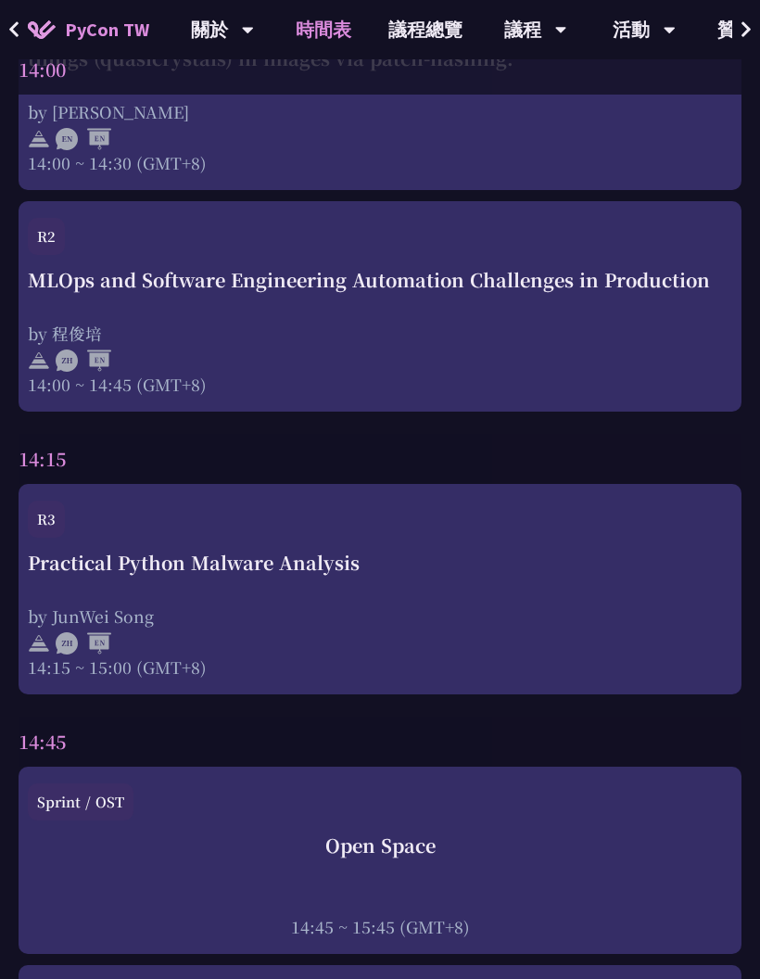
click at [571, 322] on div "by 程俊培" at bounding box center [380, 333] width 704 height 23
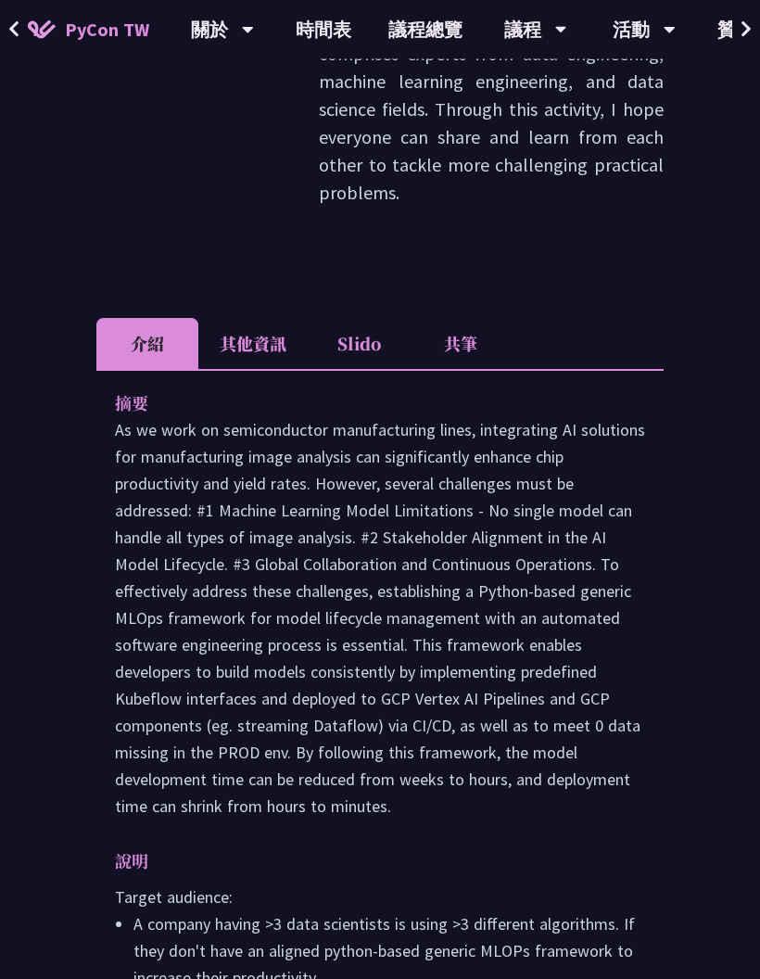
scroll to position [808, 0]
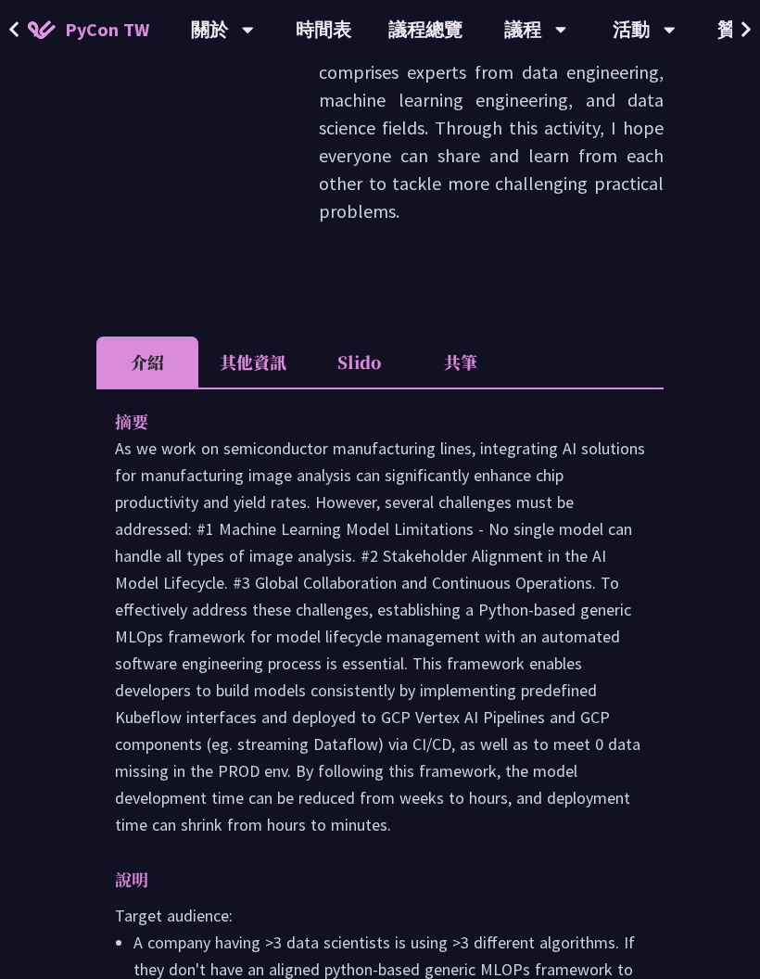
click at [473, 336] on li "共筆" at bounding box center [461, 361] width 102 height 51
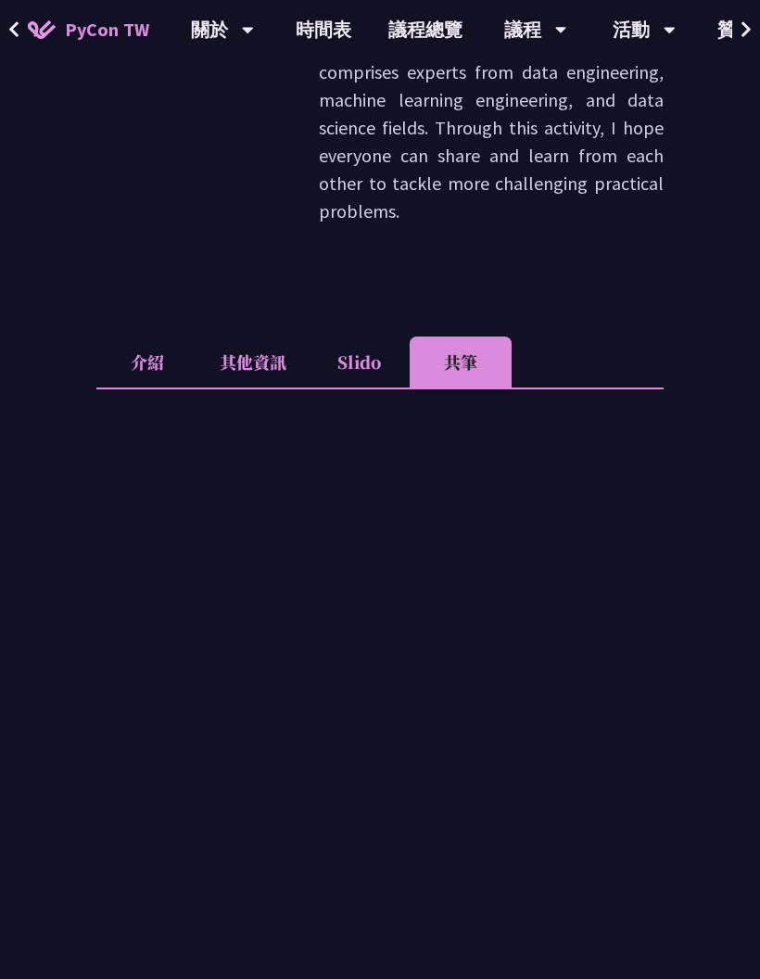
click at [467, 336] on li "共筆" at bounding box center [461, 361] width 102 height 51
click at [355, 336] on li "Slido" at bounding box center [359, 361] width 102 height 51
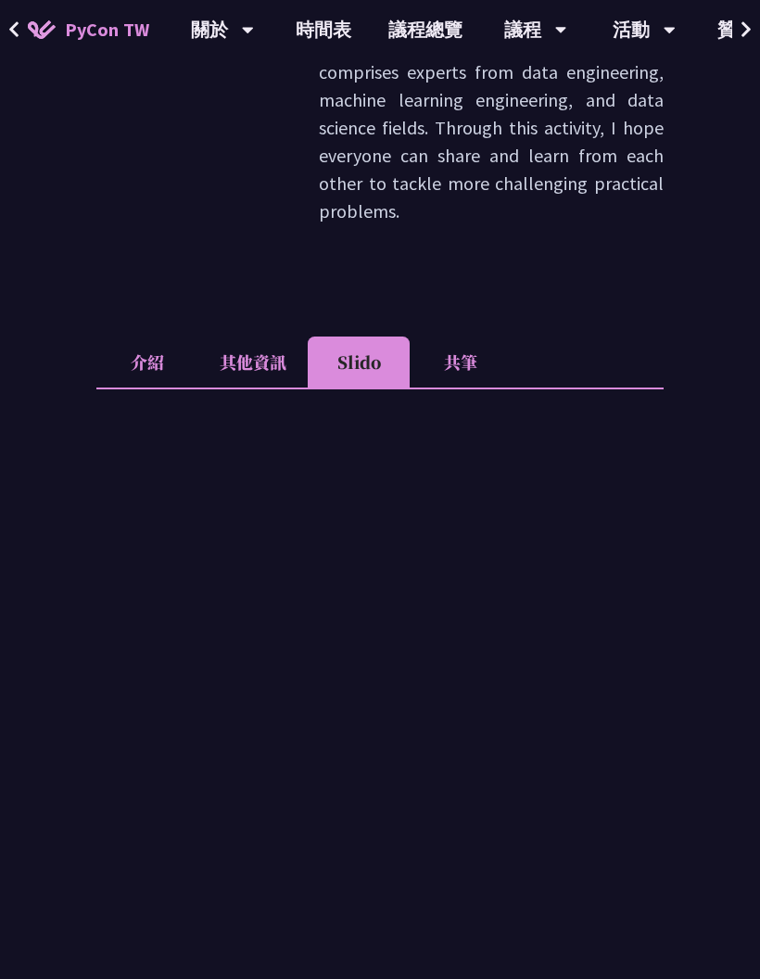
click at [472, 336] on li "共筆" at bounding box center [461, 361] width 102 height 51
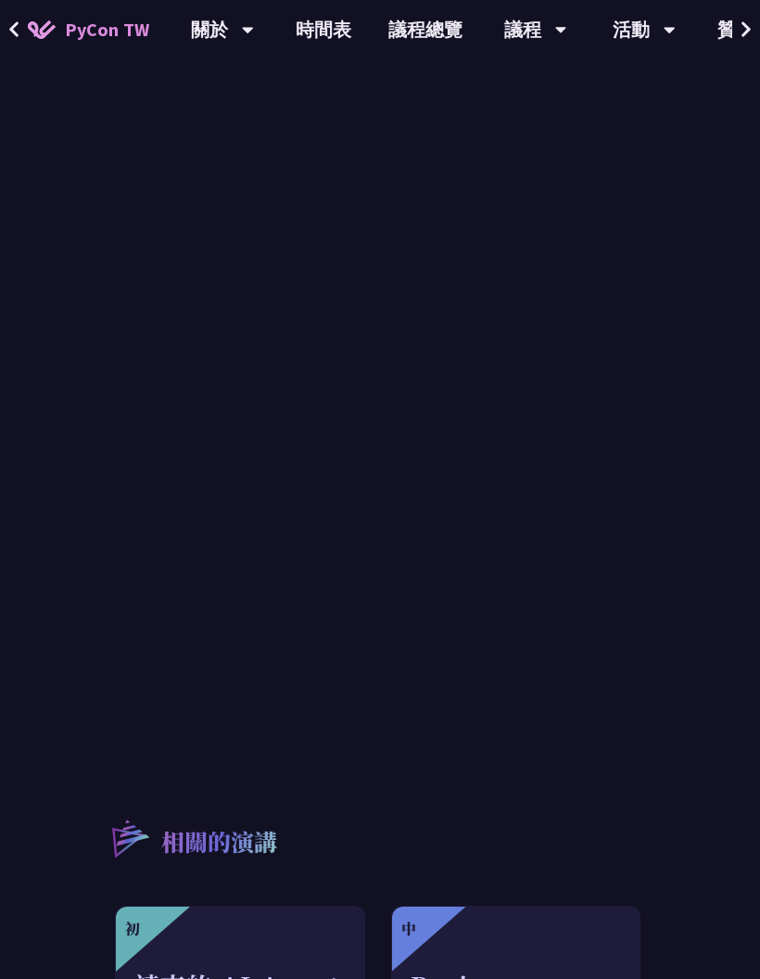
scroll to position [1263, 0]
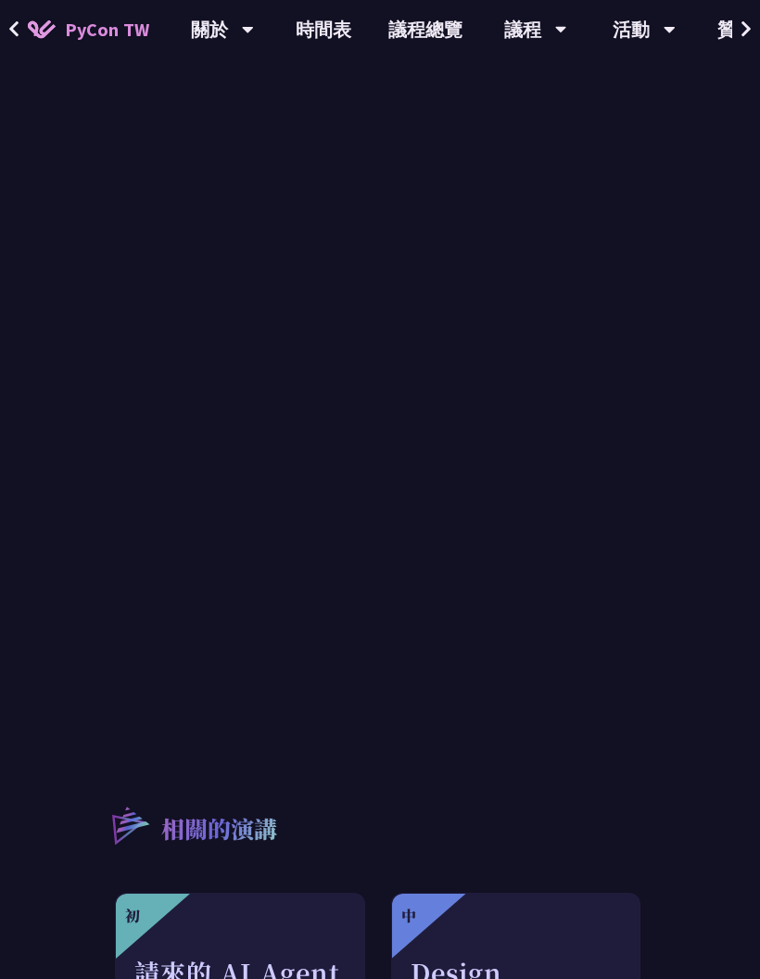
click at [229, 778] on div "相關的演講 初 請來的 AI Agent 同事們在寫程式時，怎麼用 [MEDICAL_DATA] 去除各種幻想與盲點 [PERSON_NAME] 最佳實踐與慣…" at bounding box center [379, 986] width 567 height 458
click at [19, 27] on icon at bounding box center [14, 29] width 12 height 19
click at [11, 19] on span at bounding box center [14, 30] width 12 height 28
click at [13, 26] on icon at bounding box center [13, 29] width 9 height 16
click at [90, 19] on span "PyCon TW" at bounding box center [107, 30] width 84 height 28
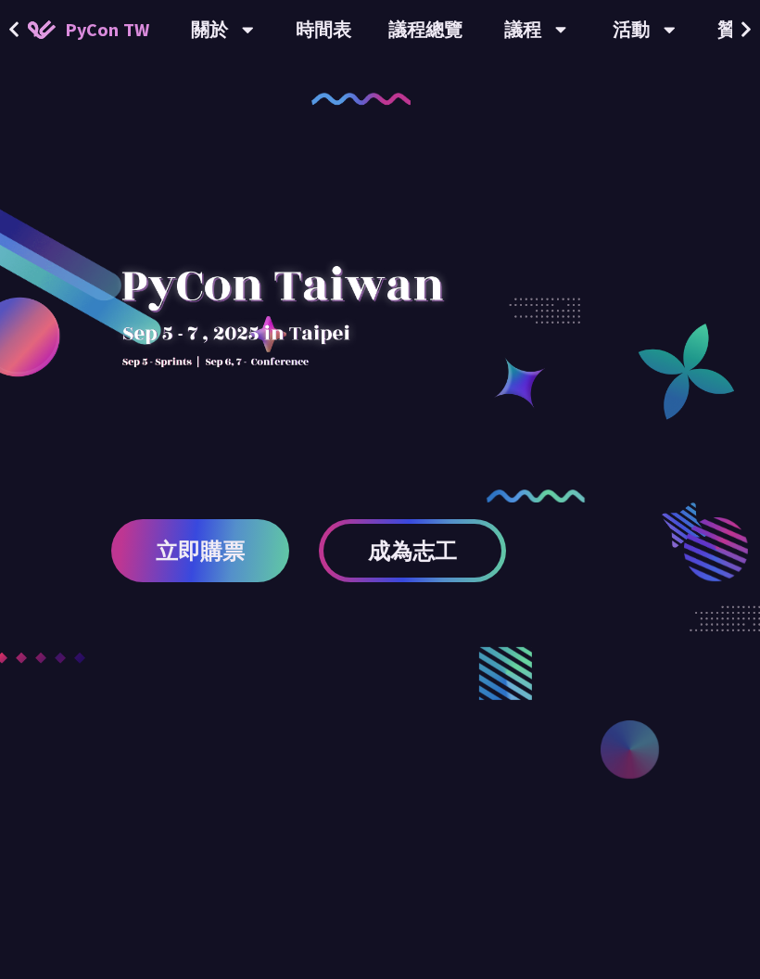
click at [329, 25] on link "時間表" at bounding box center [323, 29] width 93 height 59
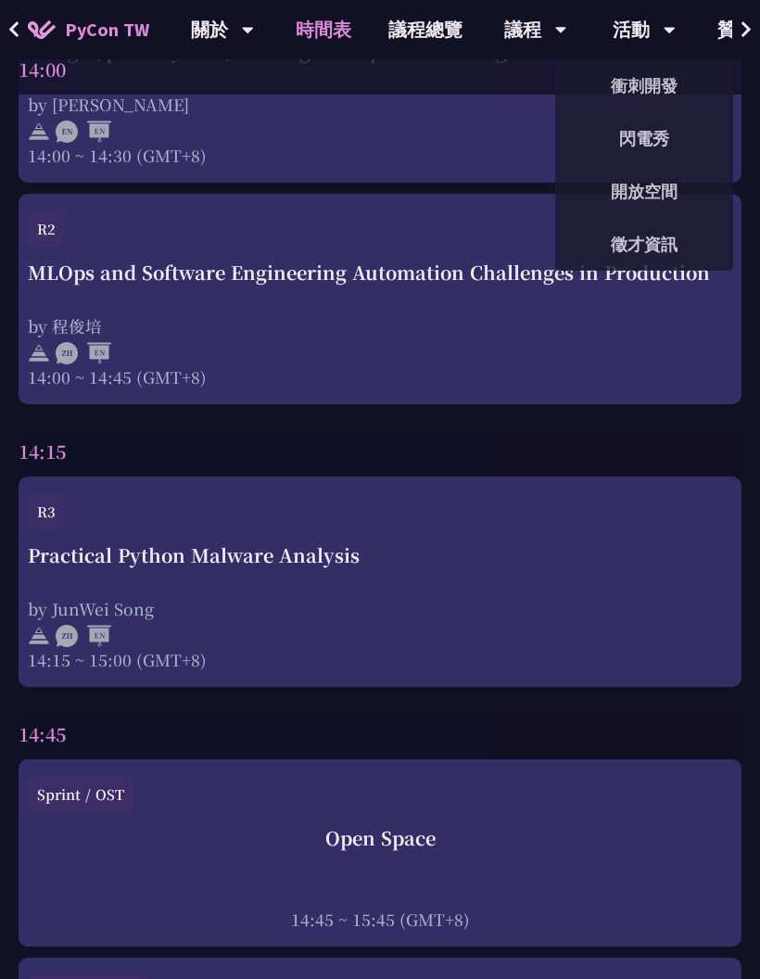
scroll to position [5437, 0]
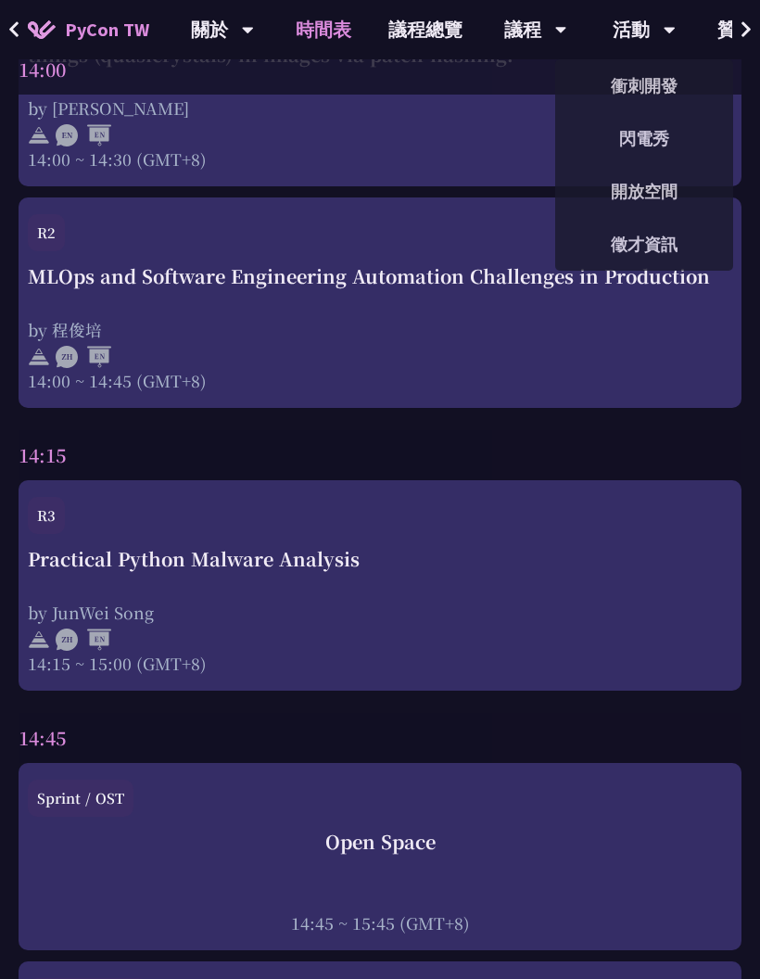
click at [650, 184] on link "開放空間" at bounding box center [644, 192] width 178 height 44
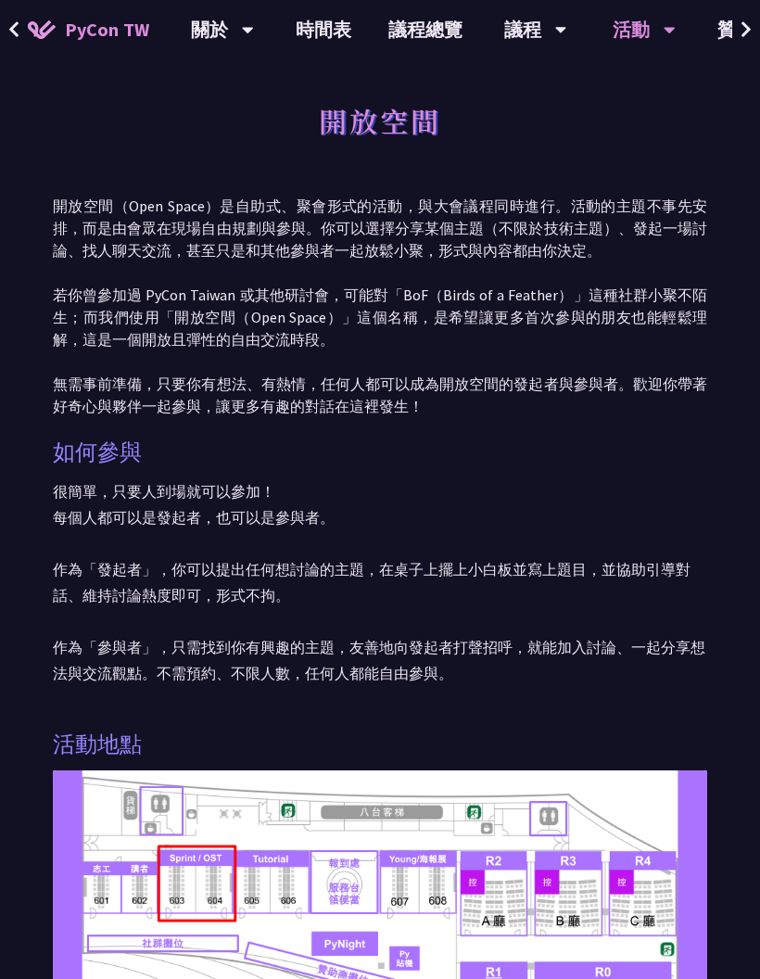
click at [712, 28] on link "贊助" at bounding box center [736, 29] width 74 height 59
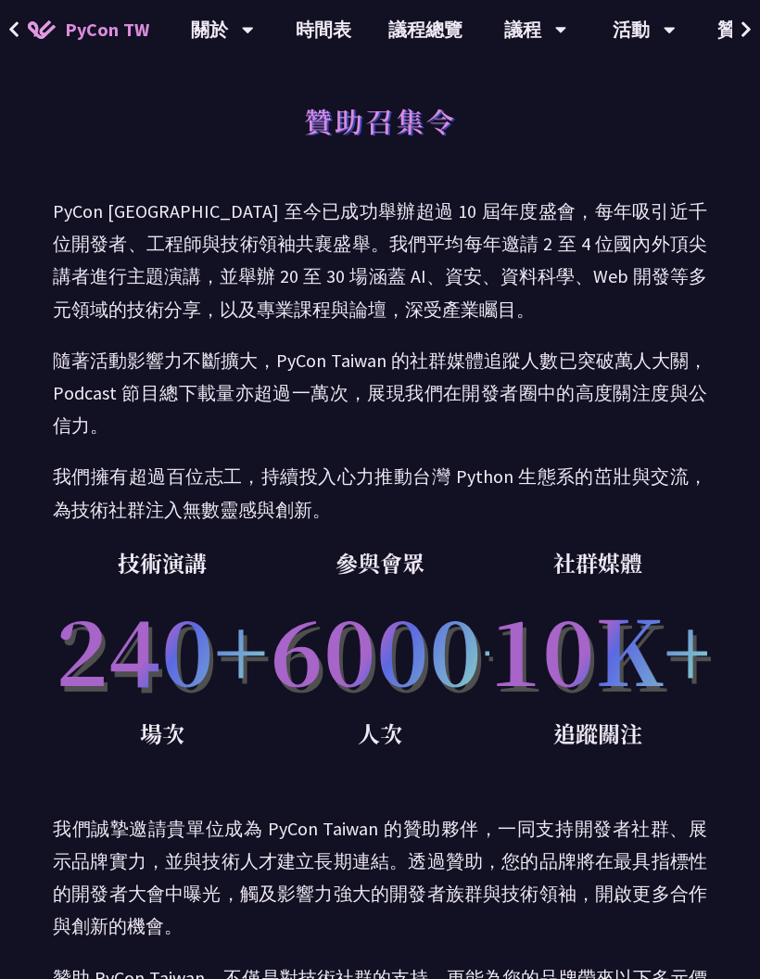
click at [744, 30] on icon at bounding box center [746, 29] width 12 height 19
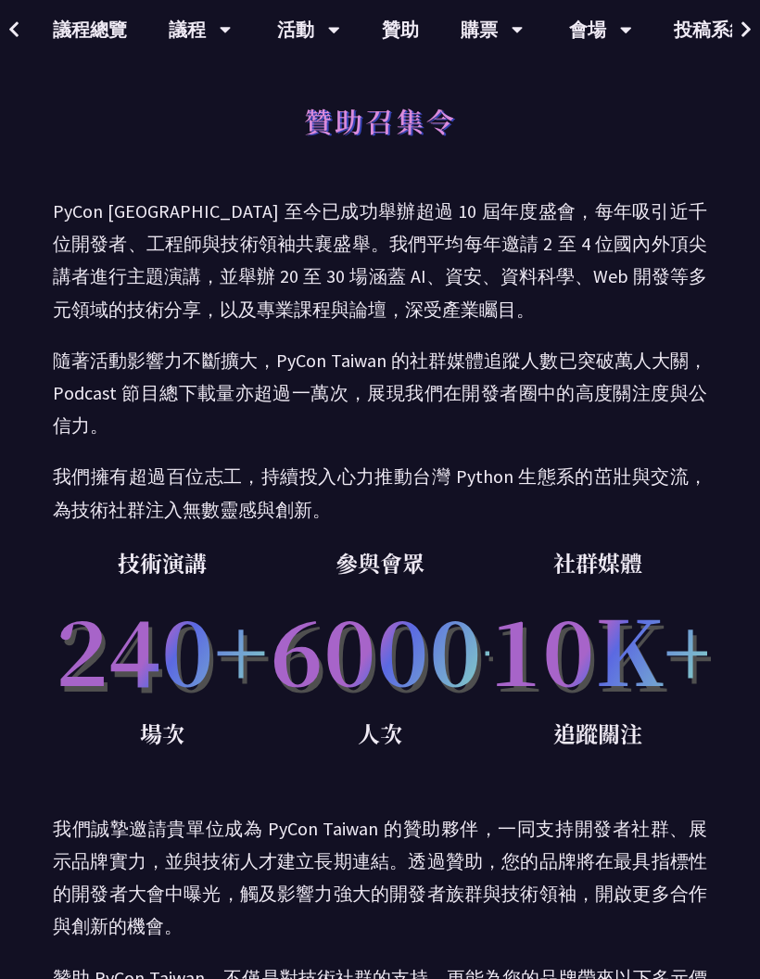
scroll to position [0, 448]
click at [737, 23] on button at bounding box center [746, 29] width 28 height 59
click at [732, 25] on button at bounding box center [746, 29] width 28 height 59
click at [737, 32] on button at bounding box center [746, 29] width 28 height 59
click at [582, 19] on link "投稿系統" at bounding box center [598, 29] width 111 height 59
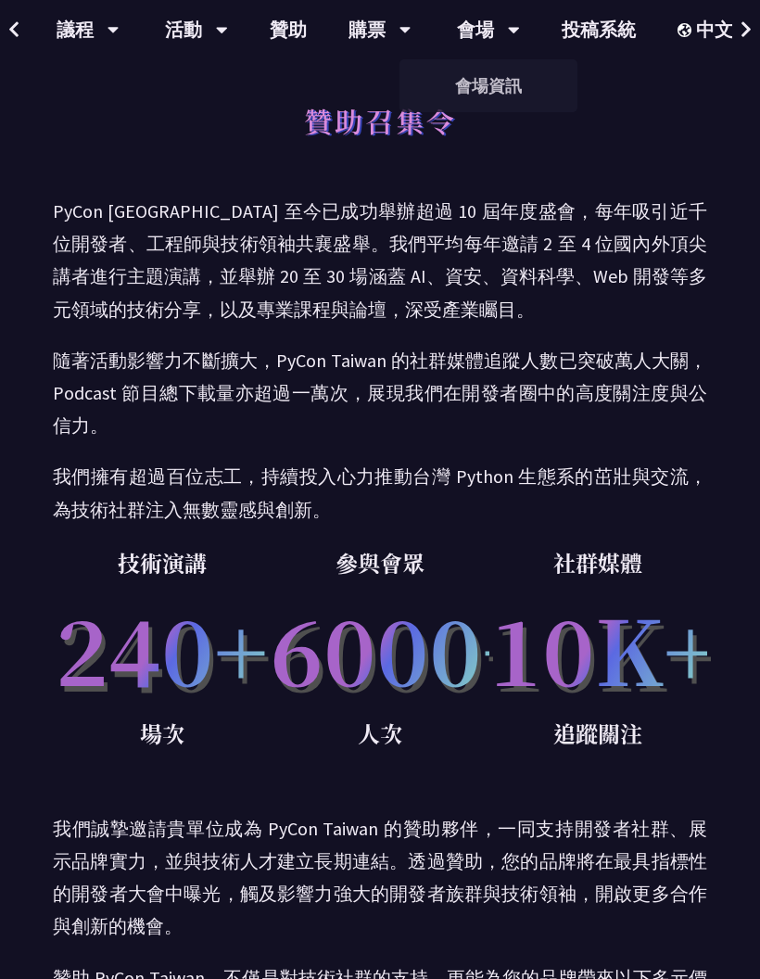
click at [494, 85] on link "會場資訊" at bounding box center [488, 86] width 178 height 44
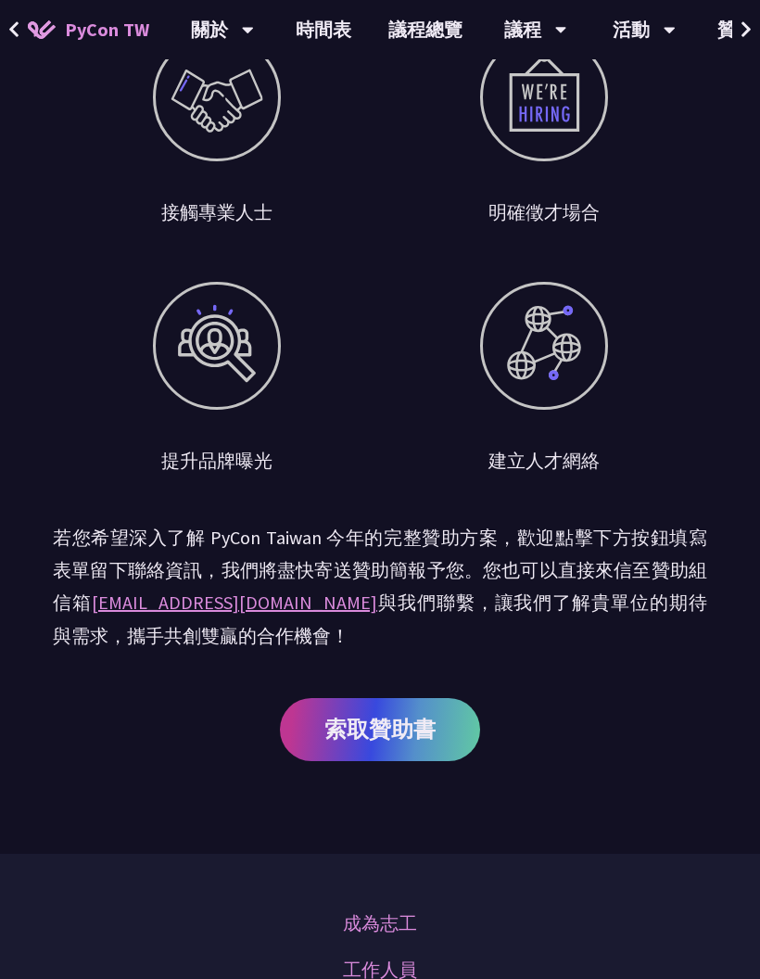
scroll to position [1053, 0]
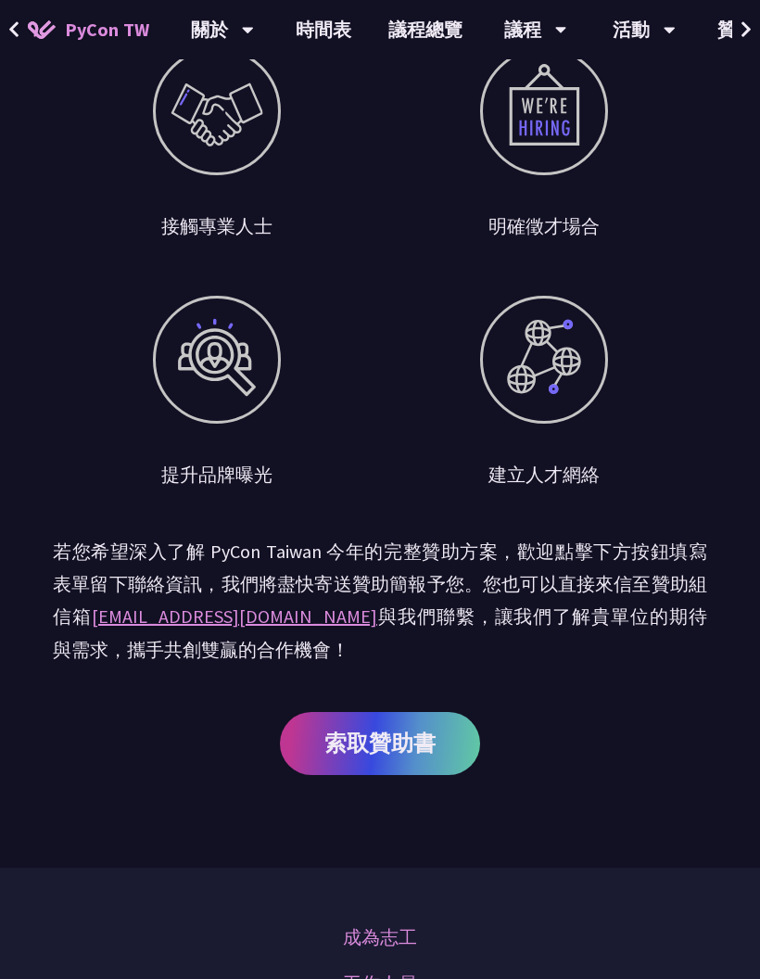
click at [424, 31] on link "議程總覽" at bounding box center [425, 29] width 111 height 59
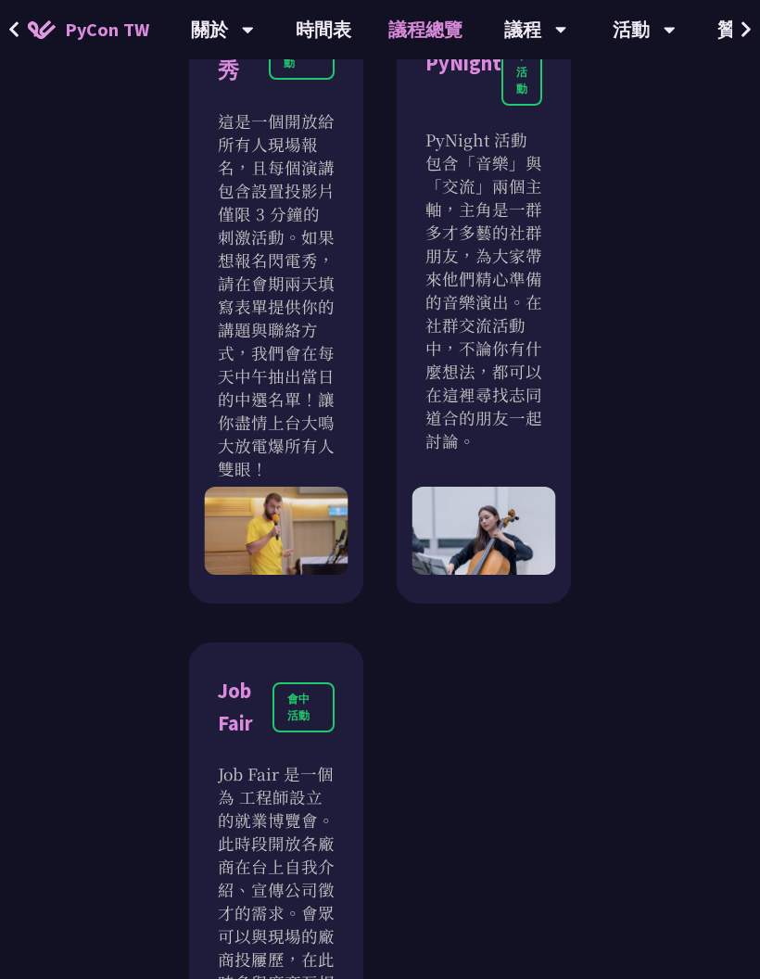
scroll to position [2607, 0]
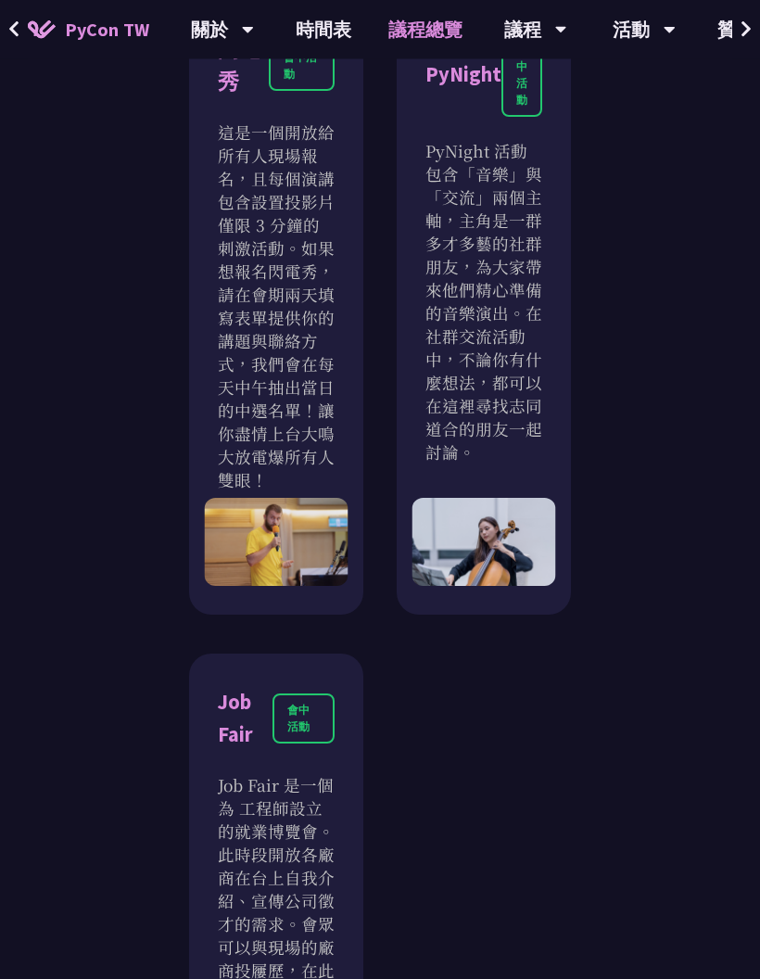
click at [327, 31] on link "時間表" at bounding box center [323, 29] width 93 height 59
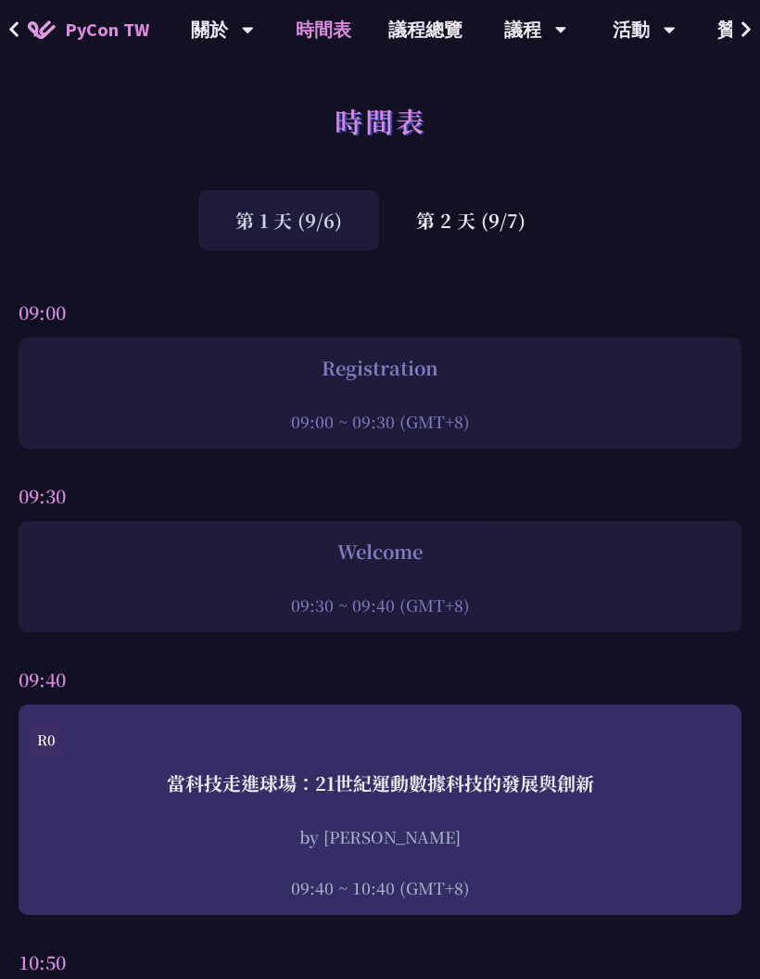
click at [501, 230] on div "第 2 天 (9/7)" at bounding box center [471, 220] width 184 height 60
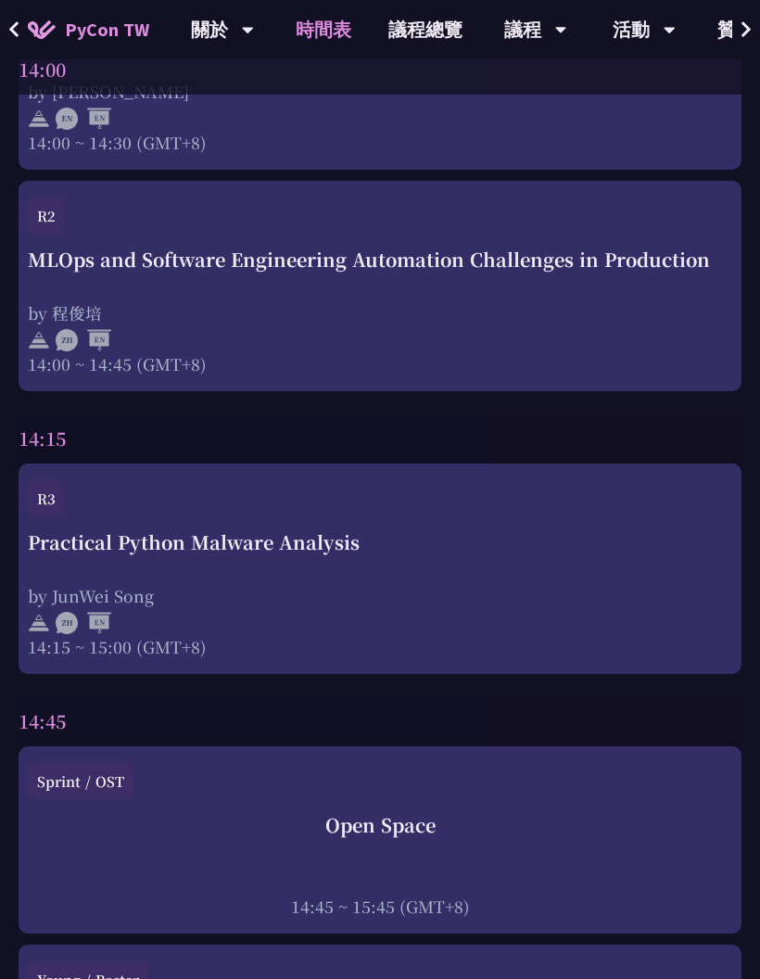
scroll to position [5478, 0]
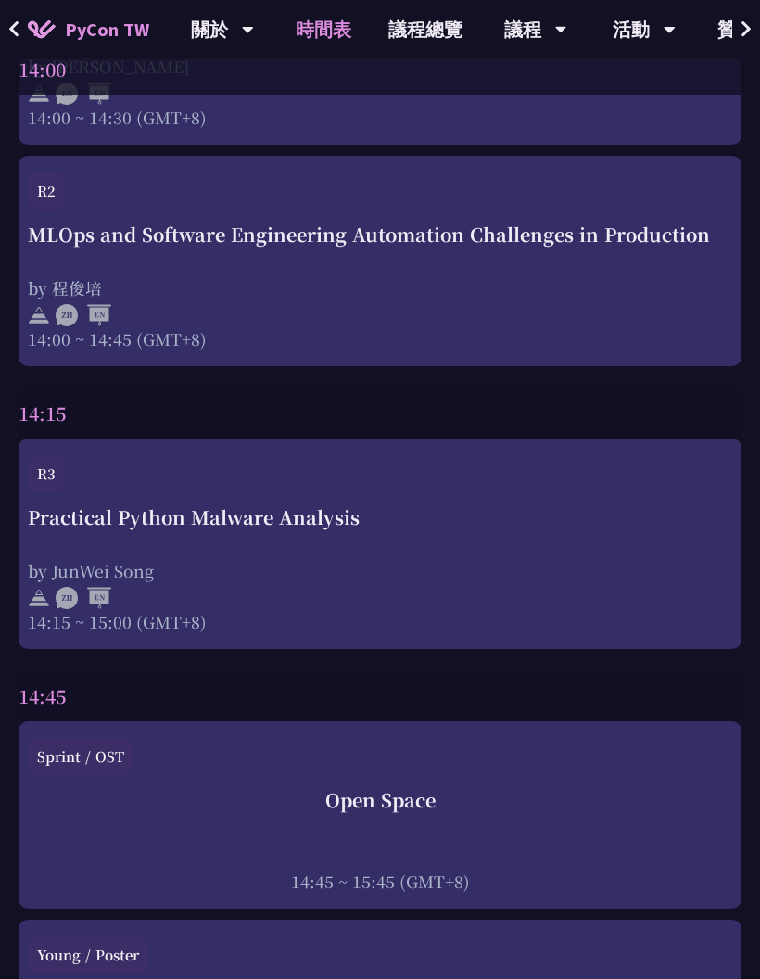
click at [291, 277] on div "by 程俊培" at bounding box center [380, 288] width 704 height 23
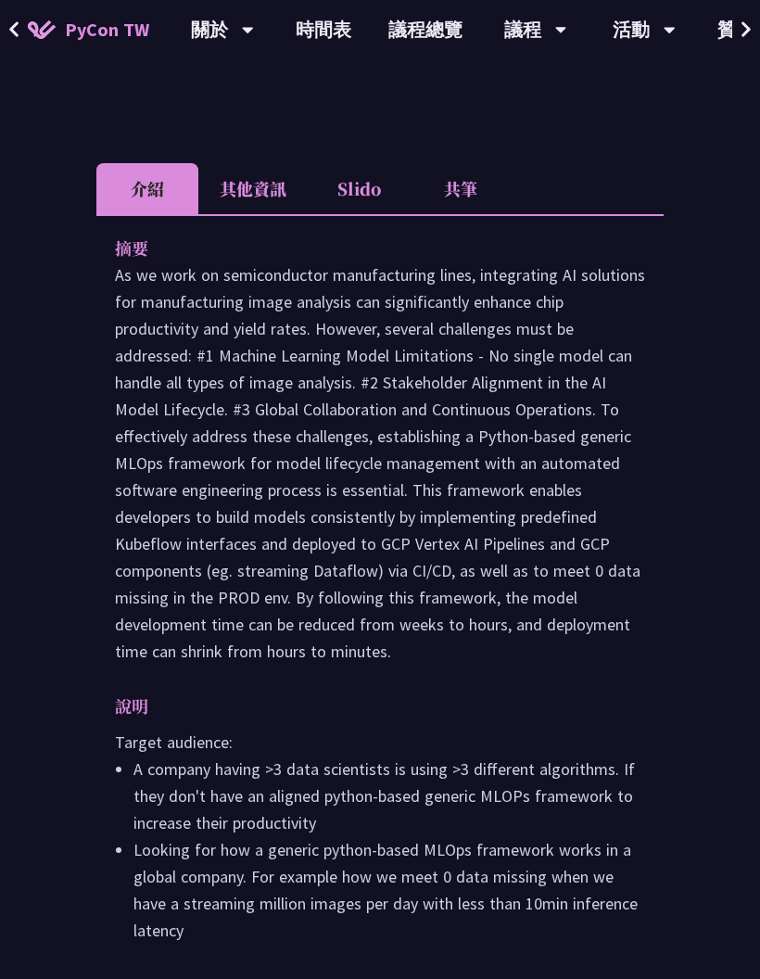
scroll to position [971, 0]
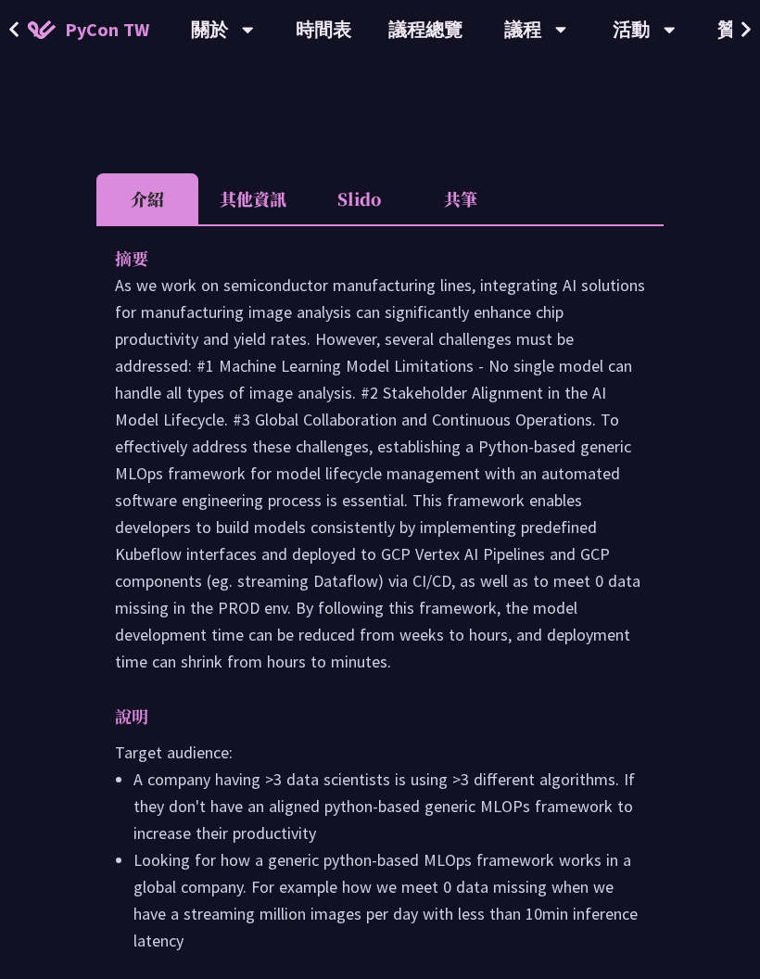
click at [480, 173] on li "共筆" at bounding box center [461, 198] width 102 height 51
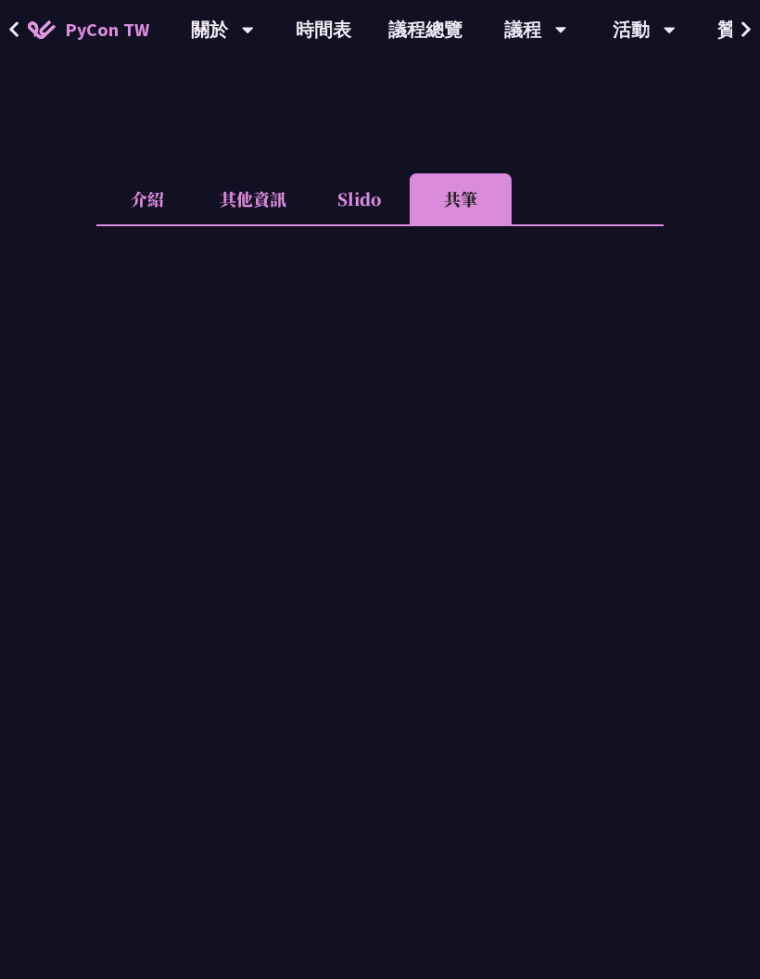
click at [468, 173] on li "共筆" at bounding box center [461, 198] width 102 height 51
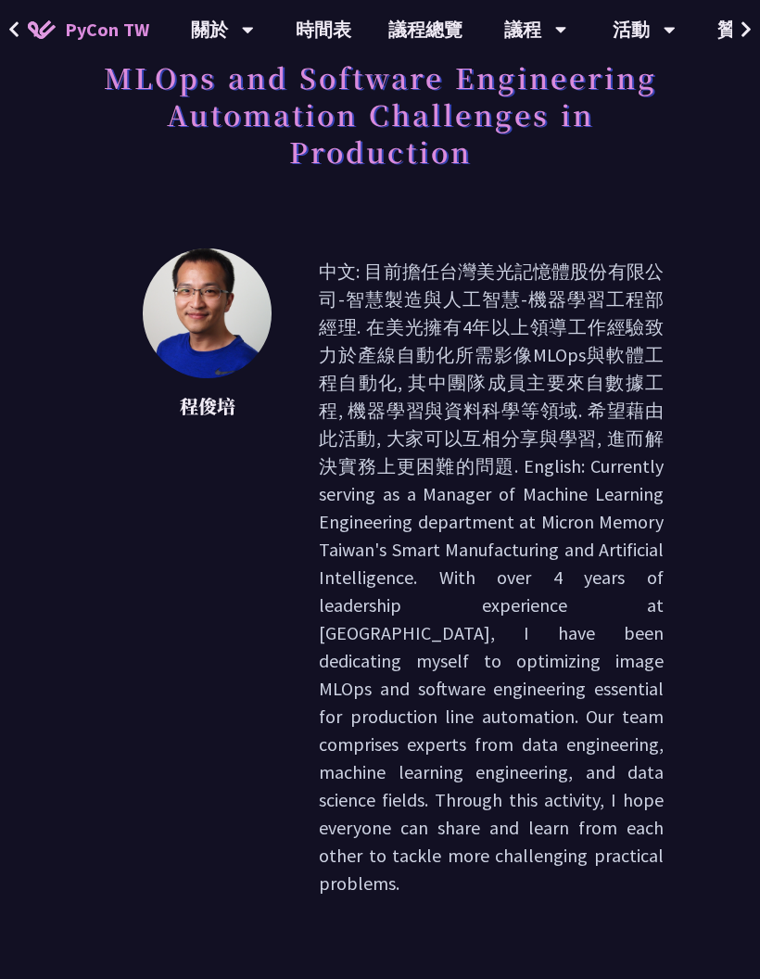
scroll to position [135, 0]
